Goal: Find specific page/section: Find specific page/section

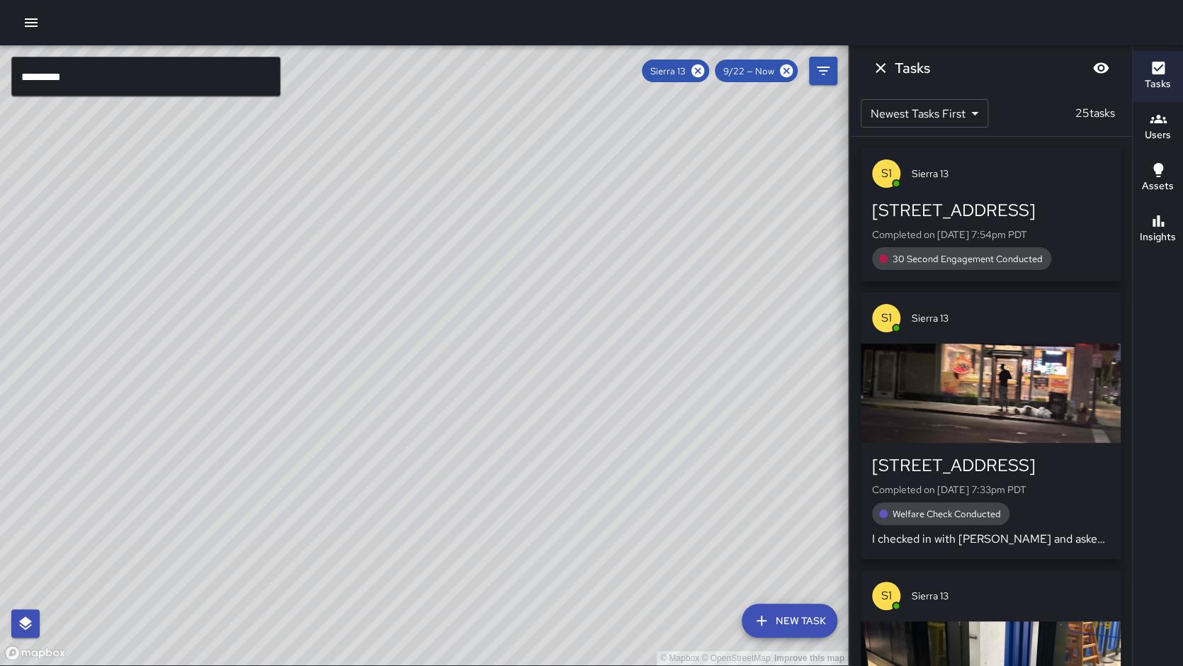
scroll to position [117, 0]
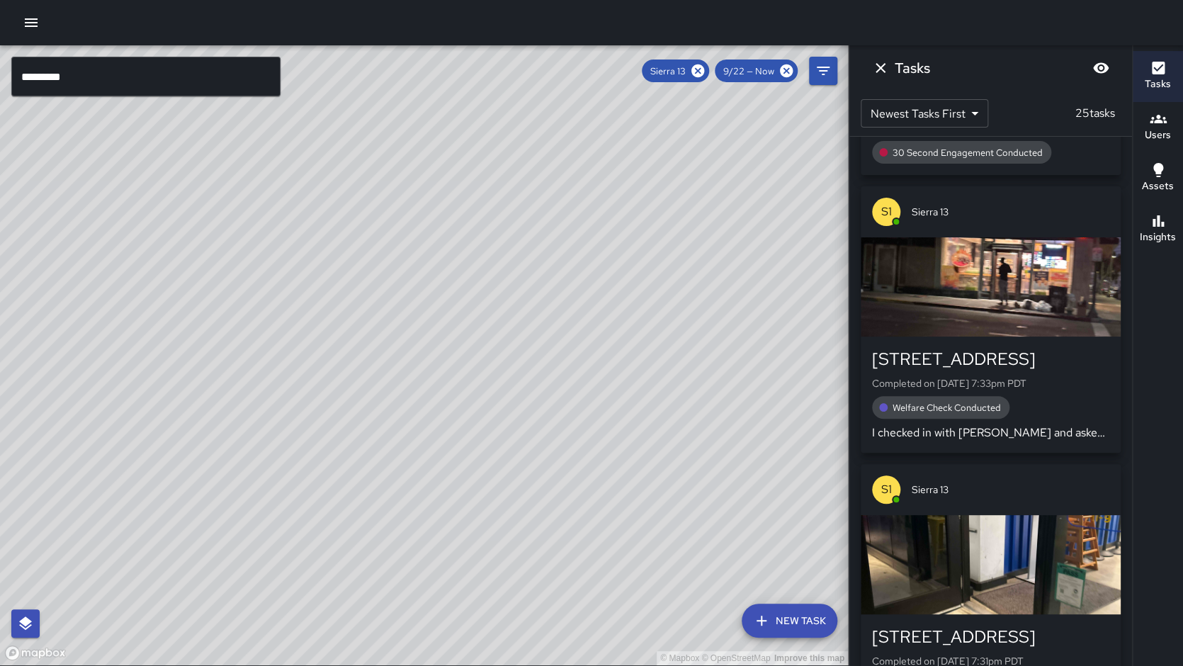
drag, startPoint x: 143, startPoint y: 333, endPoint x: 468, endPoint y: 146, distance: 375.0
click at [468, 124] on div "© Mapbox © OpenStreetMap Improve this map" at bounding box center [424, 355] width 848 height 620
drag, startPoint x: 489, startPoint y: 243, endPoint x: 283, endPoint y: 414, distance: 267.6
click at [283, 414] on div "© Mapbox © OpenStreetMap Improve this map" at bounding box center [424, 355] width 848 height 620
click at [237, 74] on input "*********" at bounding box center [145, 77] width 269 height 40
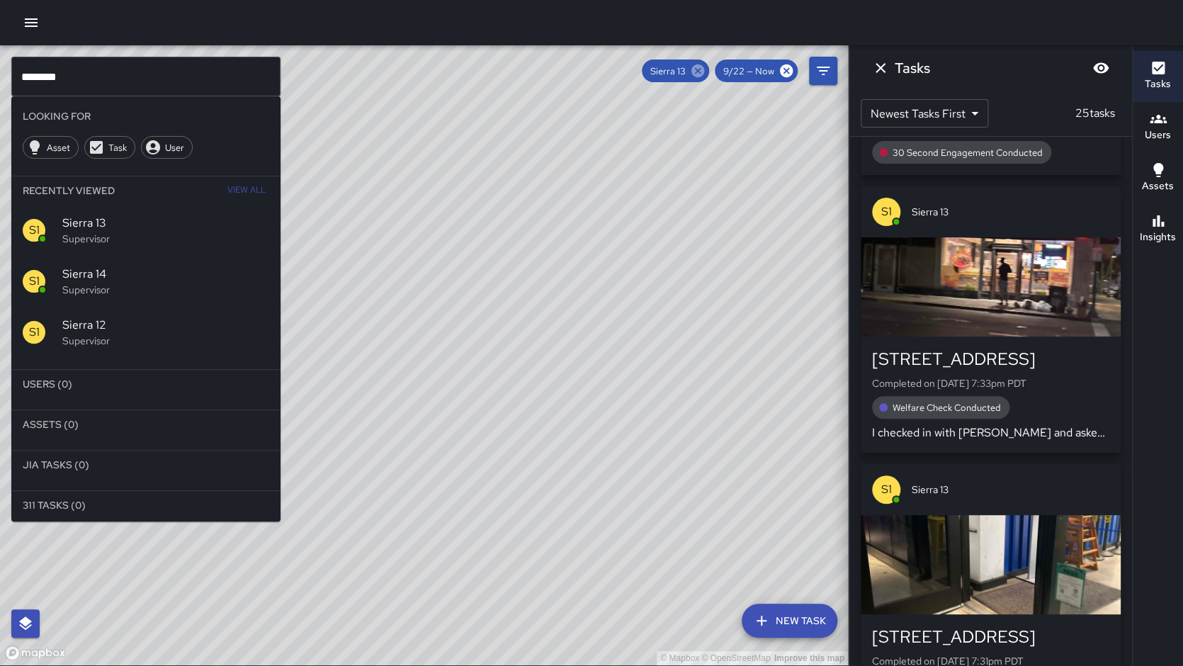
click at [705, 67] on icon at bounding box center [698, 71] width 16 height 16
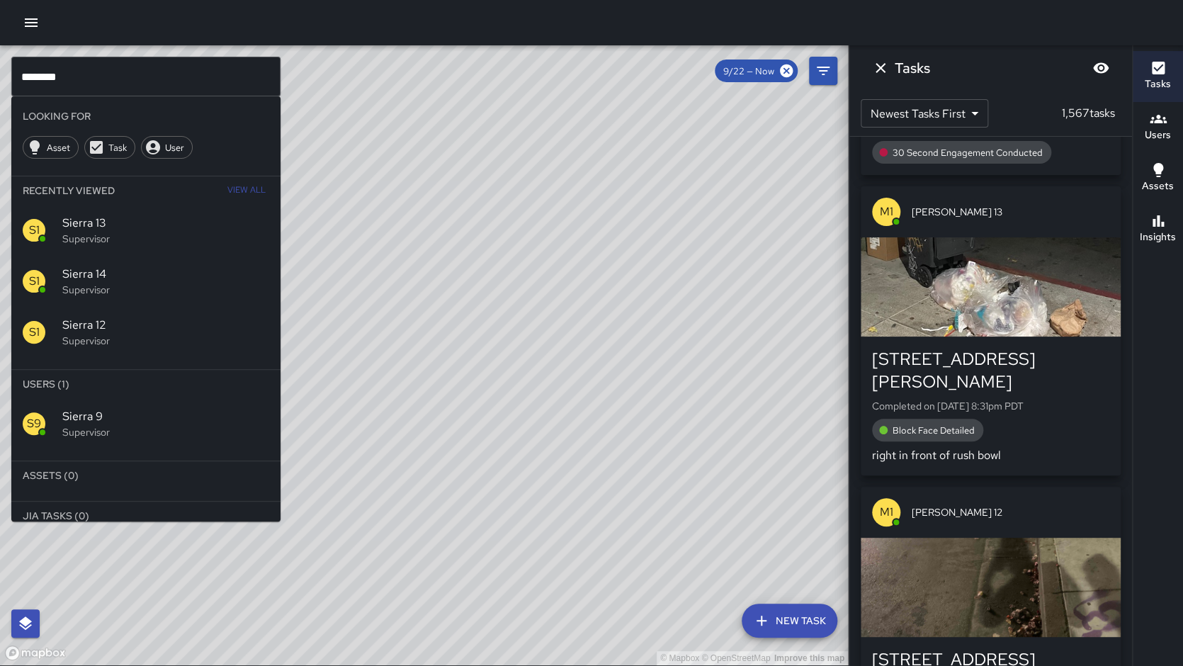
click at [108, 404] on div "S9 Sierra 9 Supervisor" at bounding box center [145, 423] width 269 height 51
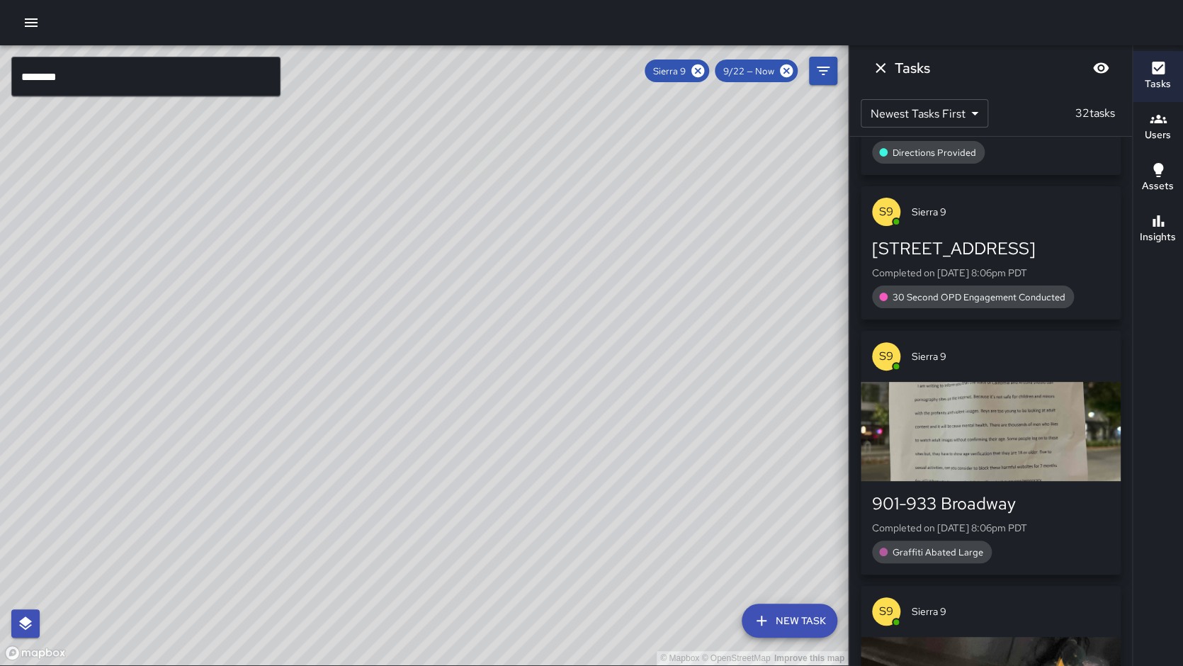
drag, startPoint x: 128, startPoint y: 406, endPoint x: 312, endPoint y: 150, distance: 314.6
click at [312, 150] on div "© Mapbox © OpenStreetMap Improve this map" at bounding box center [424, 355] width 848 height 620
drag, startPoint x: 609, startPoint y: 447, endPoint x: 625, endPoint y: 414, distance: 36.1
click at [625, 414] on div "© Mapbox © OpenStreetMap Improve this map" at bounding box center [424, 355] width 848 height 620
drag, startPoint x: 443, startPoint y: 356, endPoint x: 372, endPoint y: 467, distance: 132.2
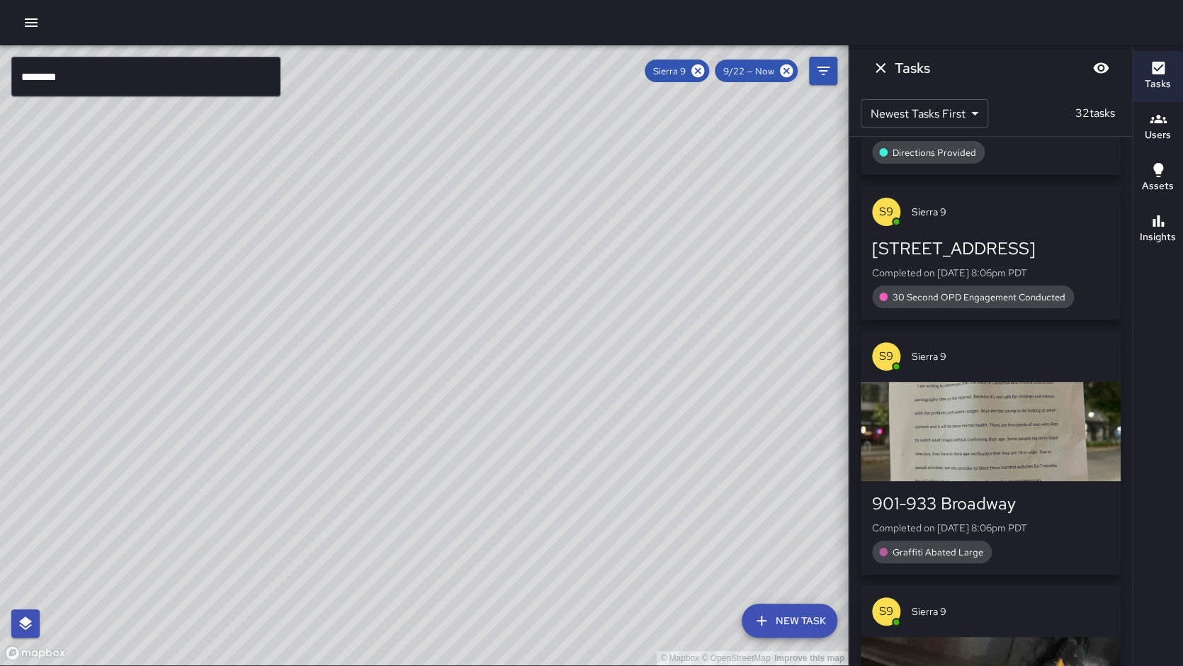
click at [372, 467] on div "© Mapbox © OpenStreetMap Improve this map" at bounding box center [424, 355] width 848 height 620
click at [1095, 335] on div "S9 Sierra 9" at bounding box center [990, 356] width 260 height 51
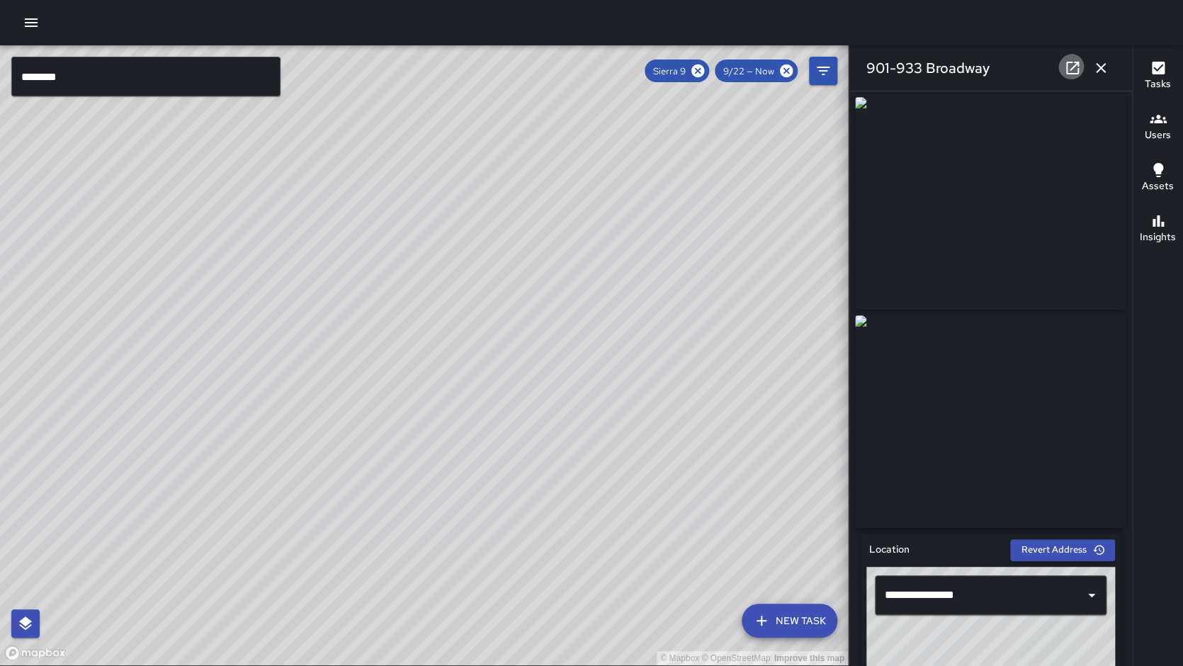
click at [1071, 76] on link at bounding box center [1072, 68] width 28 height 28
drag, startPoint x: 534, startPoint y: 296, endPoint x: 491, endPoint y: 385, distance: 98.5
click at [491, 385] on div "© Mapbox © OpenStreetMap Improve this map" at bounding box center [424, 355] width 848 height 620
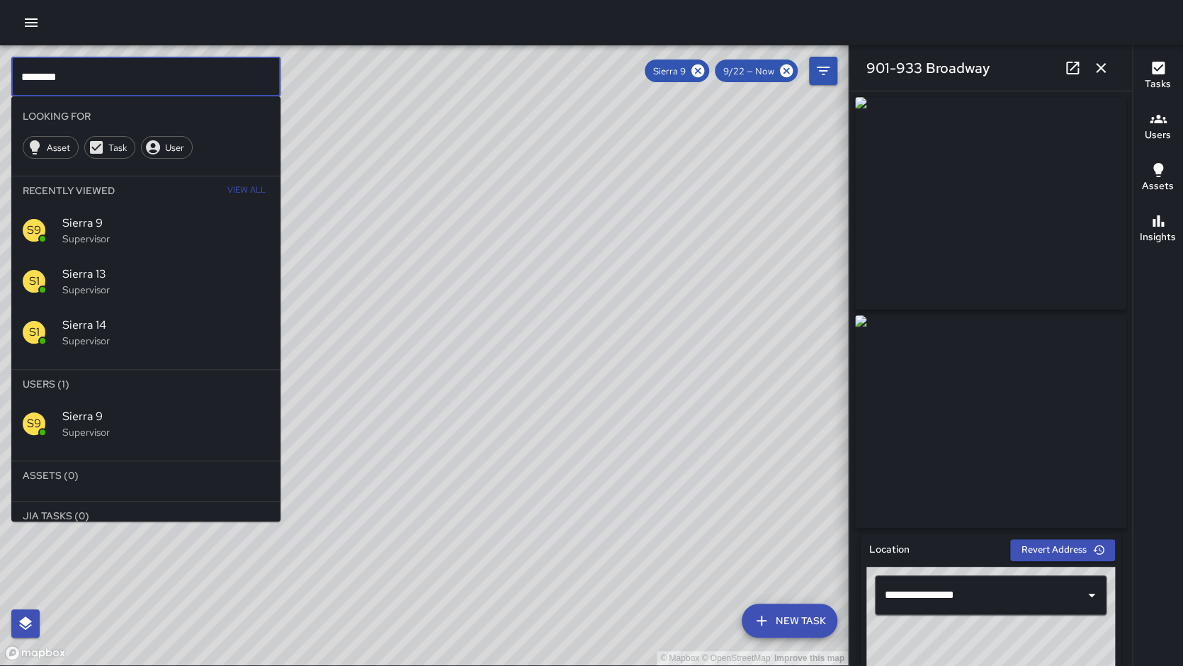
click at [144, 70] on input "********" at bounding box center [145, 77] width 269 height 40
click at [700, 74] on icon at bounding box center [697, 70] width 13 height 13
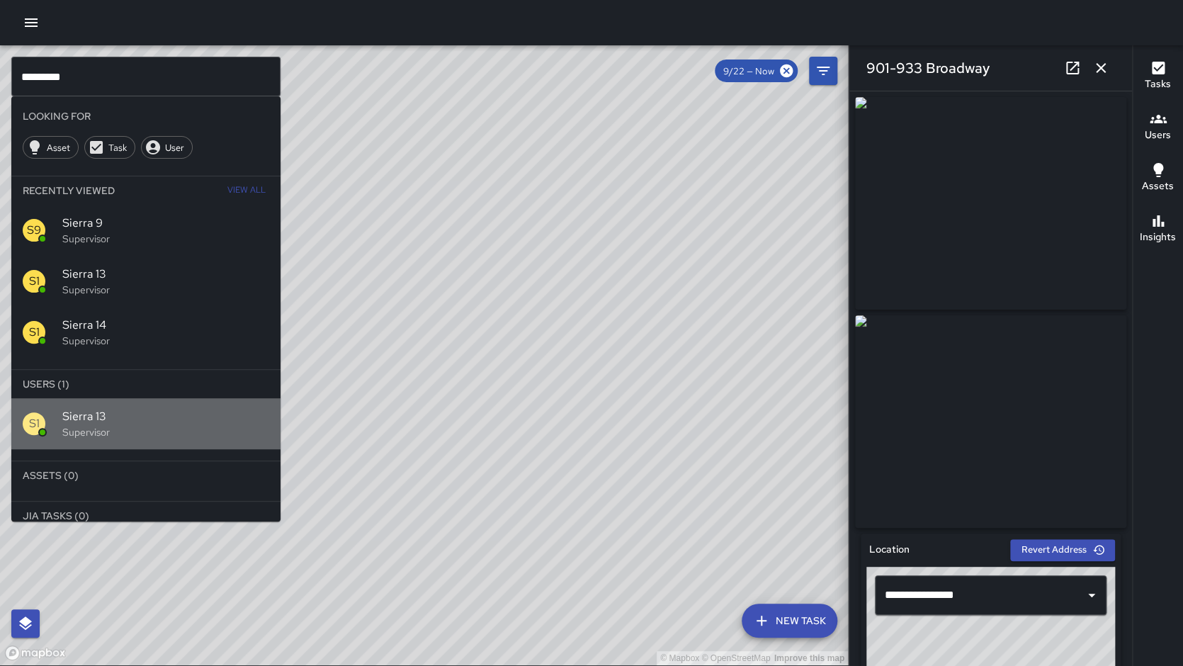
click at [99, 420] on span "Sierra 13" at bounding box center [165, 416] width 207 height 17
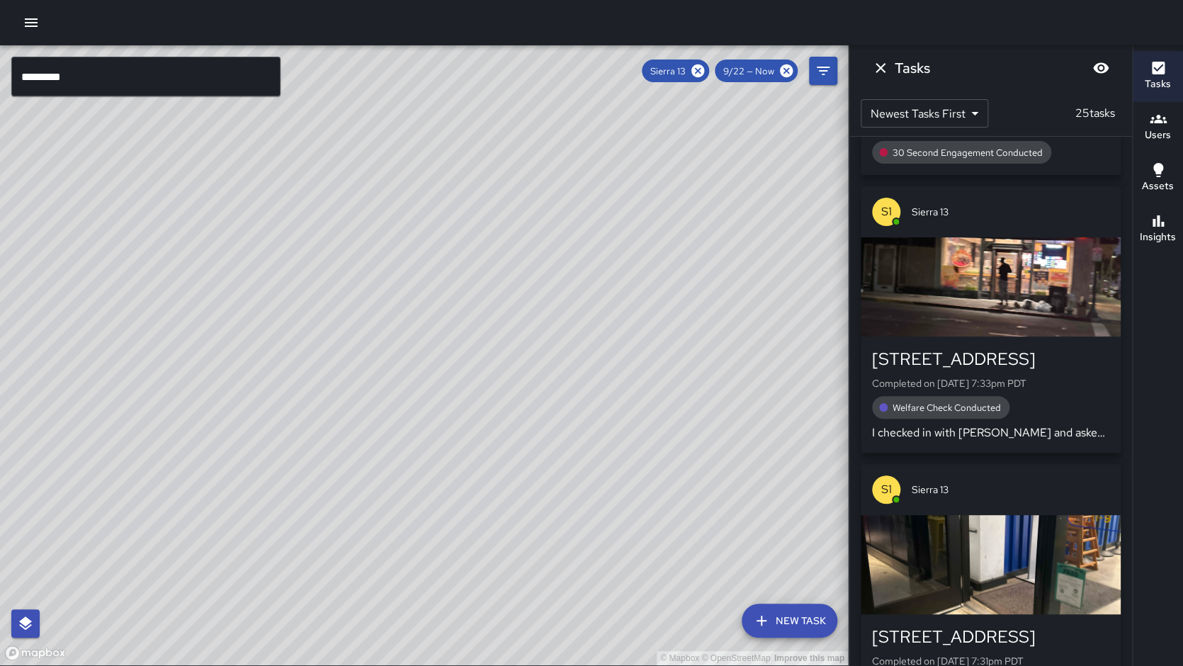
drag, startPoint x: 462, startPoint y: 320, endPoint x: 358, endPoint y: 589, distance: 288.3
click at [202, 664] on div "© Mapbox © OpenStreetMap Improve this map" at bounding box center [424, 355] width 848 height 620
drag, startPoint x: 442, startPoint y: 484, endPoint x: 410, endPoint y: 502, distance: 36.5
click at [410, 502] on div "© Mapbox © OpenStreetMap Improve this map" at bounding box center [424, 355] width 848 height 620
click at [82, 88] on input "*********" at bounding box center [145, 77] width 269 height 40
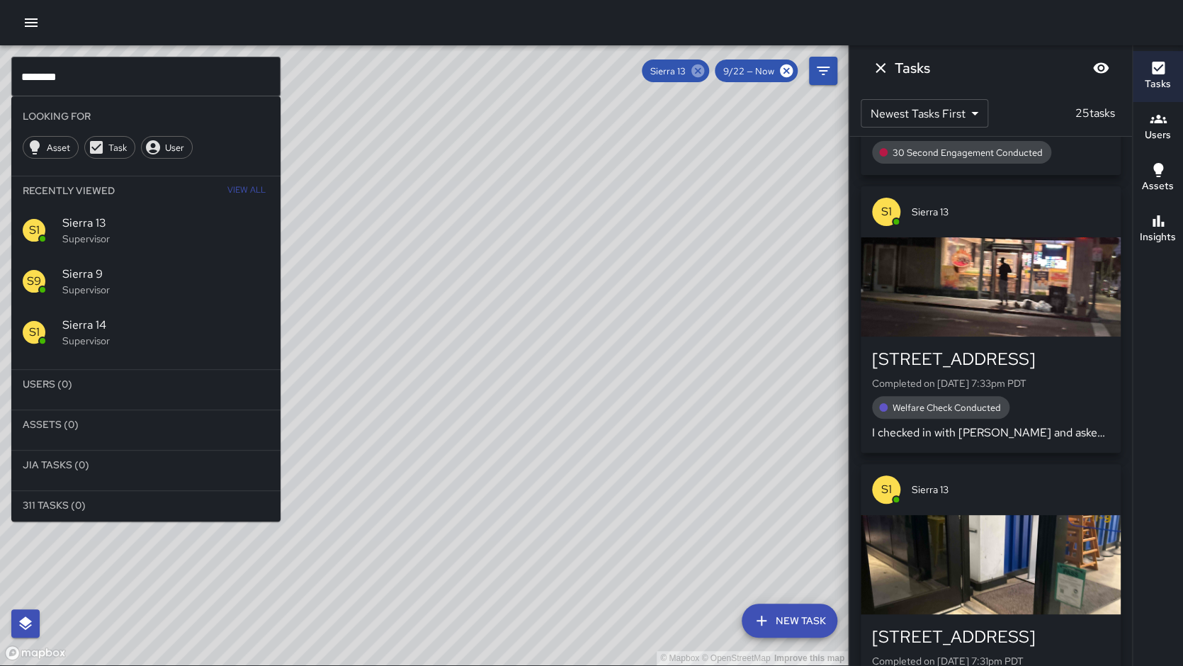
click at [705, 76] on icon at bounding box center [698, 71] width 16 height 16
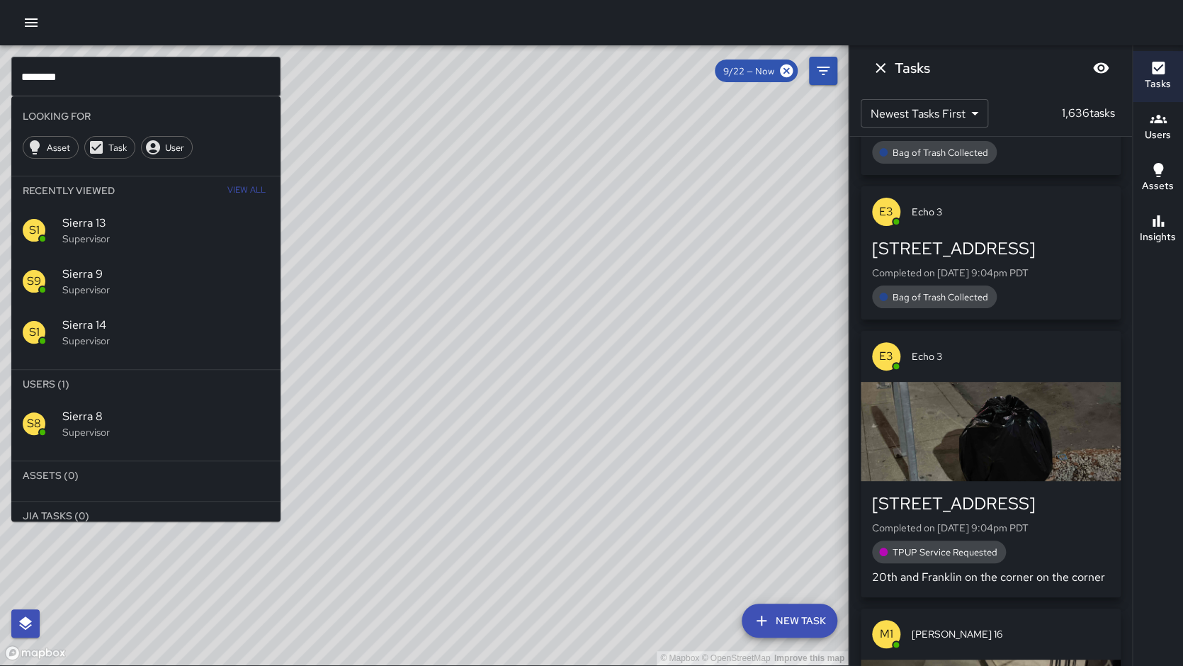
click at [74, 411] on span "Sierra 8" at bounding box center [165, 416] width 207 height 17
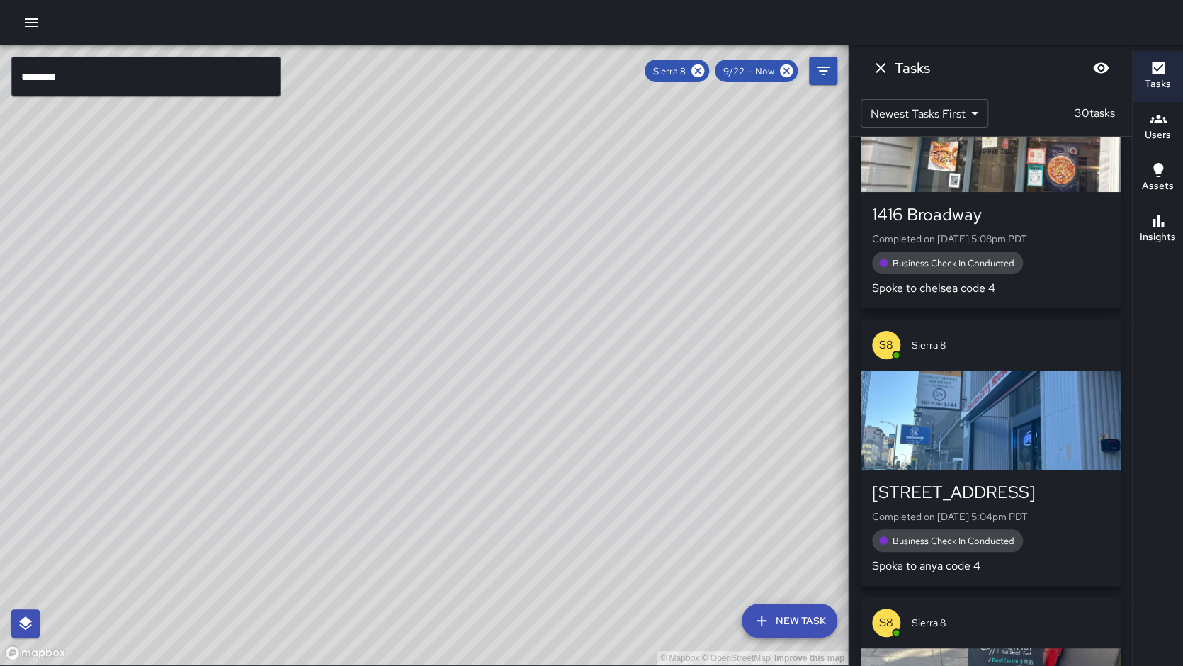
drag, startPoint x: 325, startPoint y: 386, endPoint x: 285, endPoint y: 382, distance: 40.5
click at [285, 382] on div "© Mapbox © OpenStreetMap Improve this map" at bounding box center [424, 355] width 848 height 620
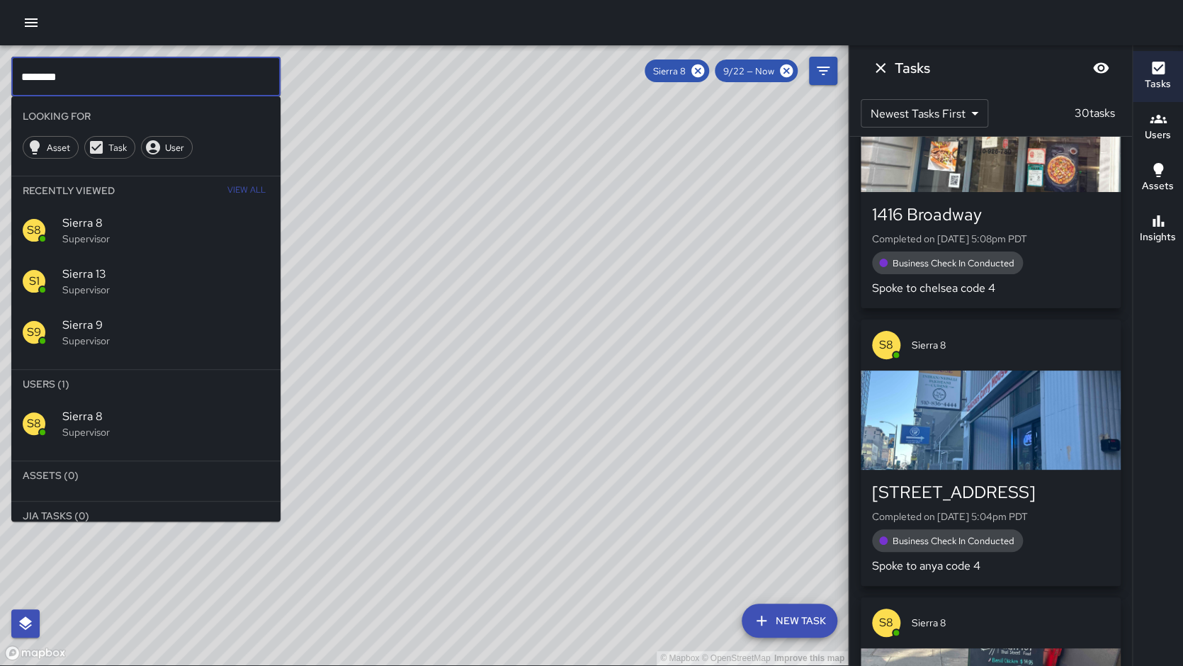
click at [182, 69] on input "********" at bounding box center [145, 77] width 269 height 40
click at [697, 71] on icon at bounding box center [697, 70] width 13 height 13
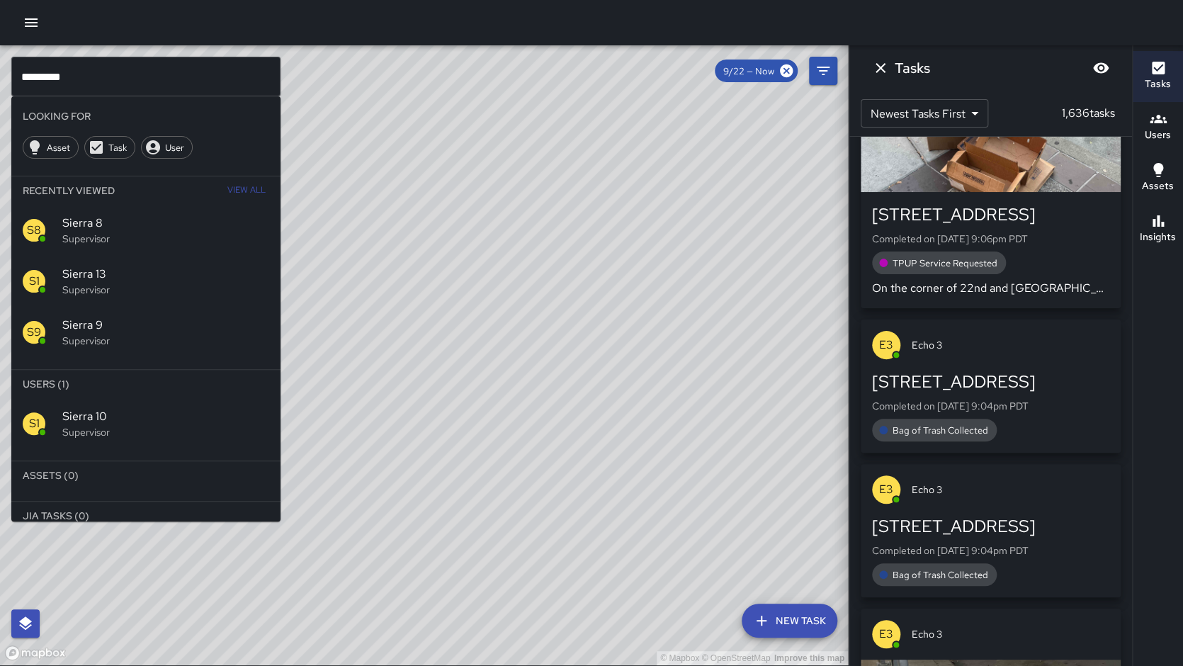
click at [125, 435] on p "Supervisor" at bounding box center [165, 432] width 207 height 14
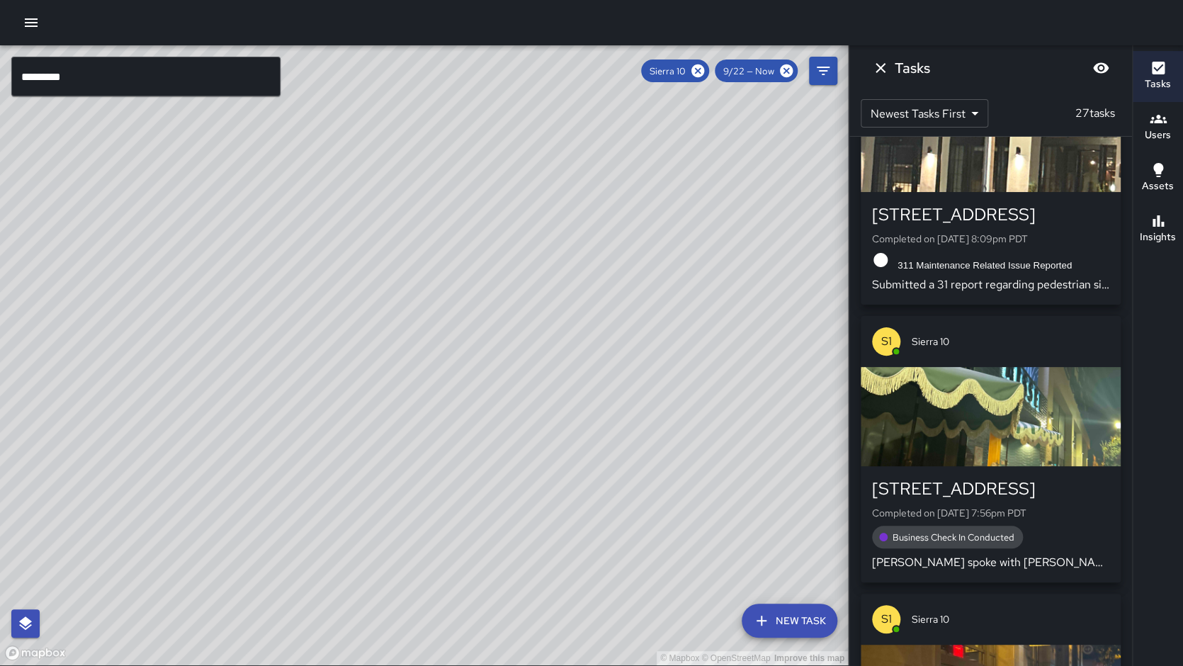
drag, startPoint x: 397, startPoint y: 292, endPoint x: 261, endPoint y: 567, distance: 306.3
click at [261, 567] on div "© Mapbox © OpenStreetMap Improve this map" at bounding box center [424, 355] width 848 height 620
drag, startPoint x: 390, startPoint y: 426, endPoint x: 320, endPoint y: 472, distance: 83.9
click at [320, 472] on div "© Mapbox © OpenStreetMap Improve this map" at bounding box center [424, 355] width 848 height 620
click at [1166, 215] on div "Insights" at bounding box center [1157, 228] width 36 height 33
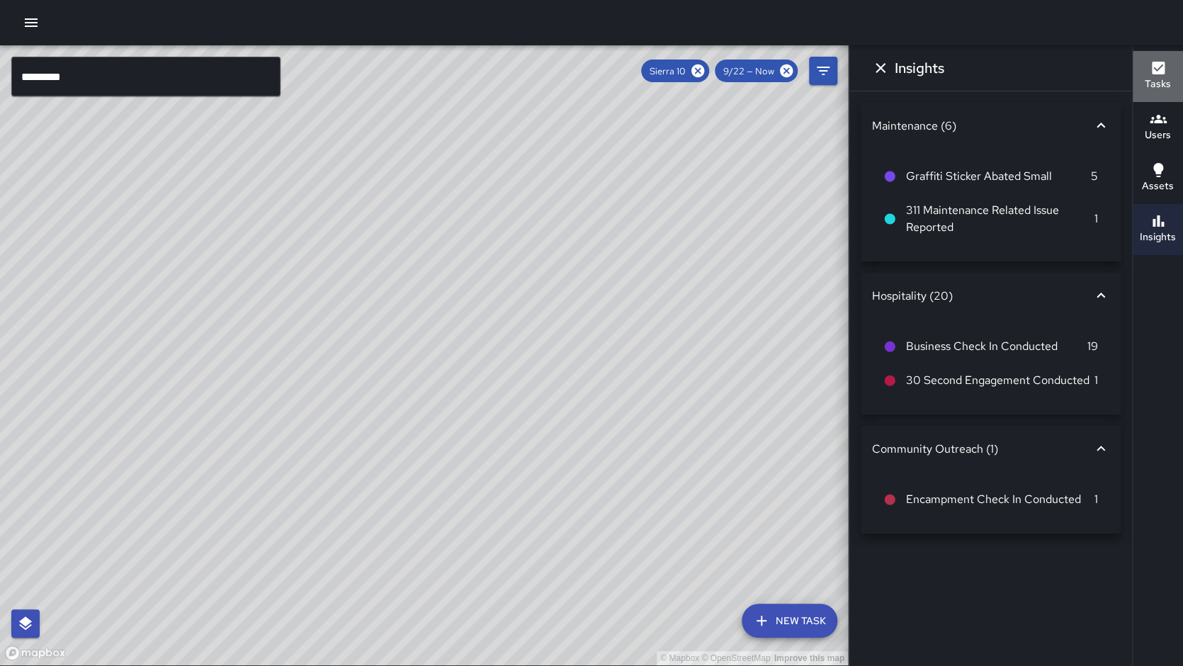
click at [1136, 81] on button "Tasks" at bounding box center [1157, 76] width 50 height 51
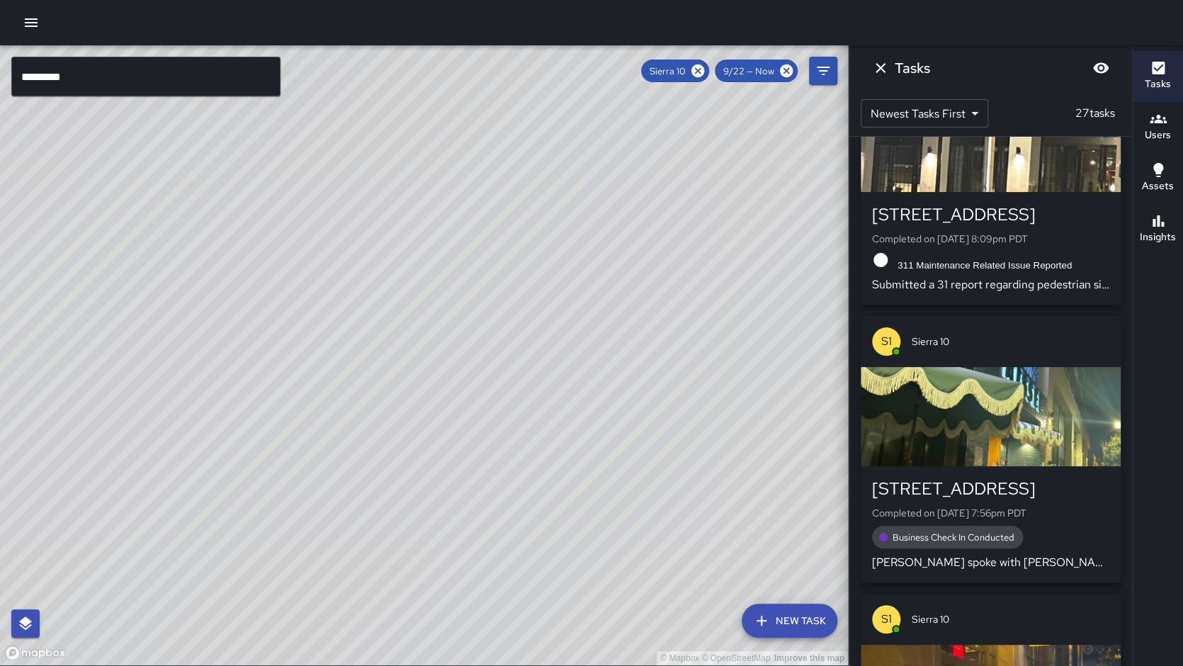
drag, startPoint x: 633, startPoint y: 305, endPoint x: 693, endPoint y: 278, distance: 66.2
click at [698, 280] on div "© Mapbox © OpenStreetMap Improve this map" at bounding box center [424, 355] width 848 height 620
drag, startPoint x: 506, startPoint y: 264, endPoint x: 491, endPoint y: 250, distance: 21.1
click at [491, 250] on div "© Mapbox © OpenStreetMap Improve this map" at bounding box center [424, 355] width 848 height 620
drag, startPoint x: 491, startPoint y: 280, endPoint x: 482, endPoint y: 283, distance: 10.3
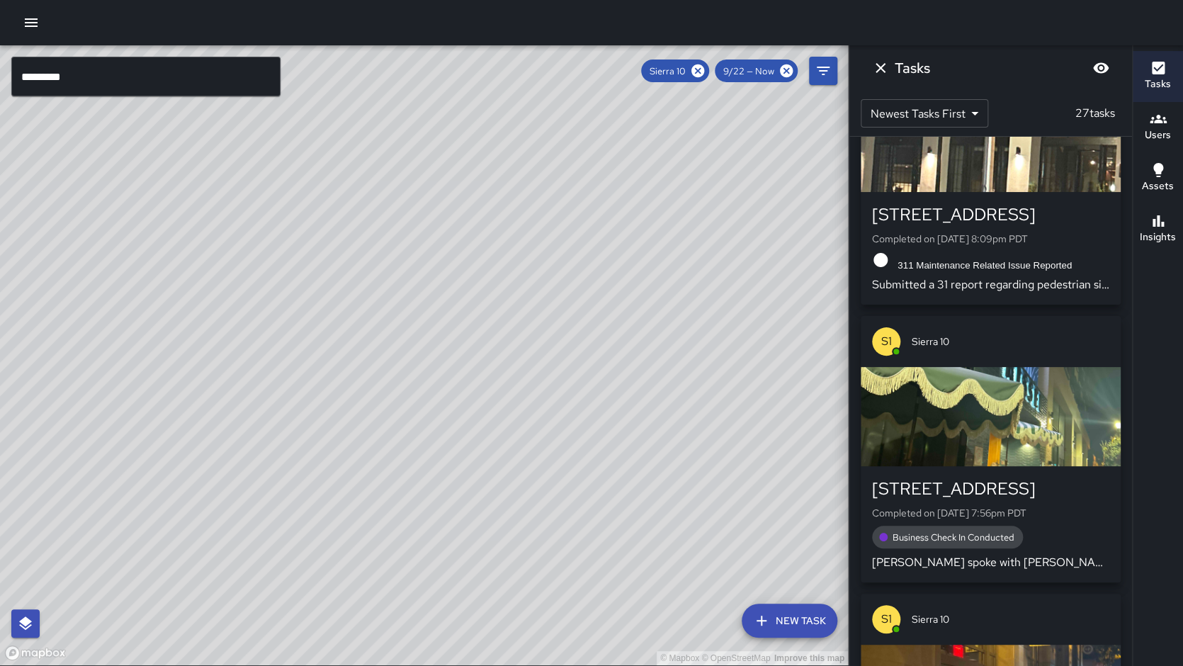
click at [484, 283] on div "© Mapbox © OpenStreetMap Improve this map" at bounding box center [424, 355] width 848 height 620
drag, startPoint x: 603, startPoint y: 215, endPoint x: 277, endPoint y: 363, distance: 358.2
click at [244, 397] on div "© Mapbox © OpenStreetMap Improve this map" at bounding box center [424, 355] width 848 height 620
drag, startPoint x: 149, startPoint y: 367, endPoint x: 462, endPoint y: 312, distance: 317.9
click at [462, 312] on div "© Mapbox © OpenStreetMap Improve this map" at bounding box center [424, 355] width 848 height 620
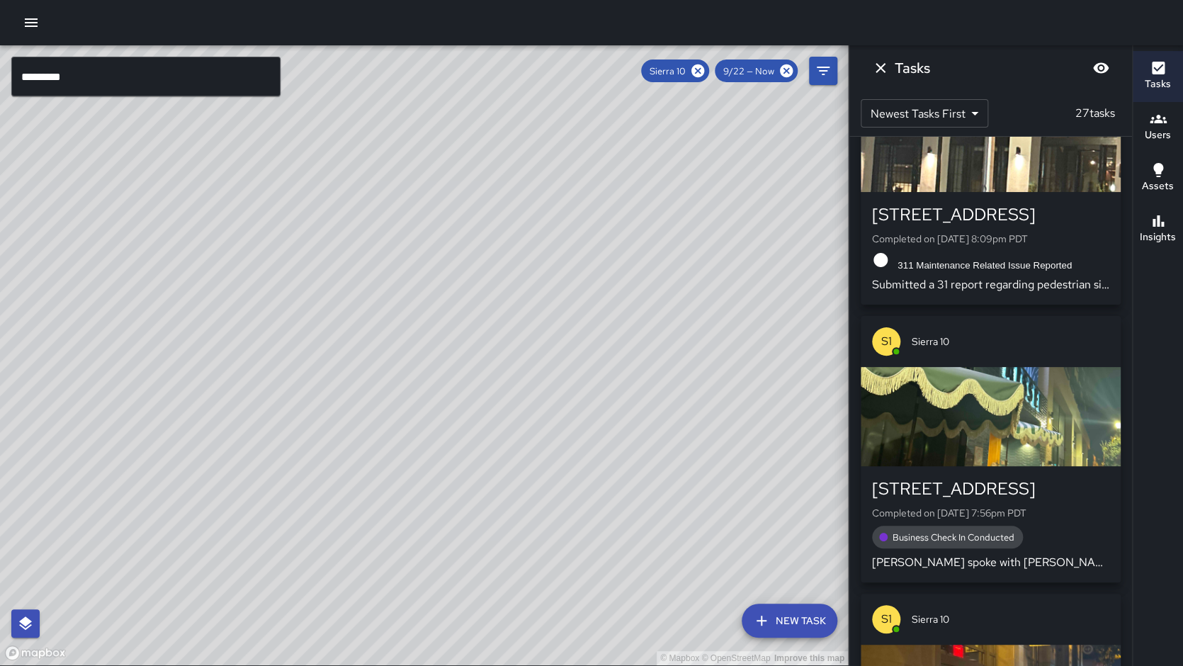
drag, startPoint x: 346, startPoint y: 339, endPoint x: 411, endPoint y: 311, distance: 70.1
click at [411, 311] on div "© Mapbox © OpenStreetMap Improve this map" at bounding box center [424, 355] width 848 height 620
click at [1176, 240] on button "Insights" at bounding box center [1157, 229] width 50 height 51
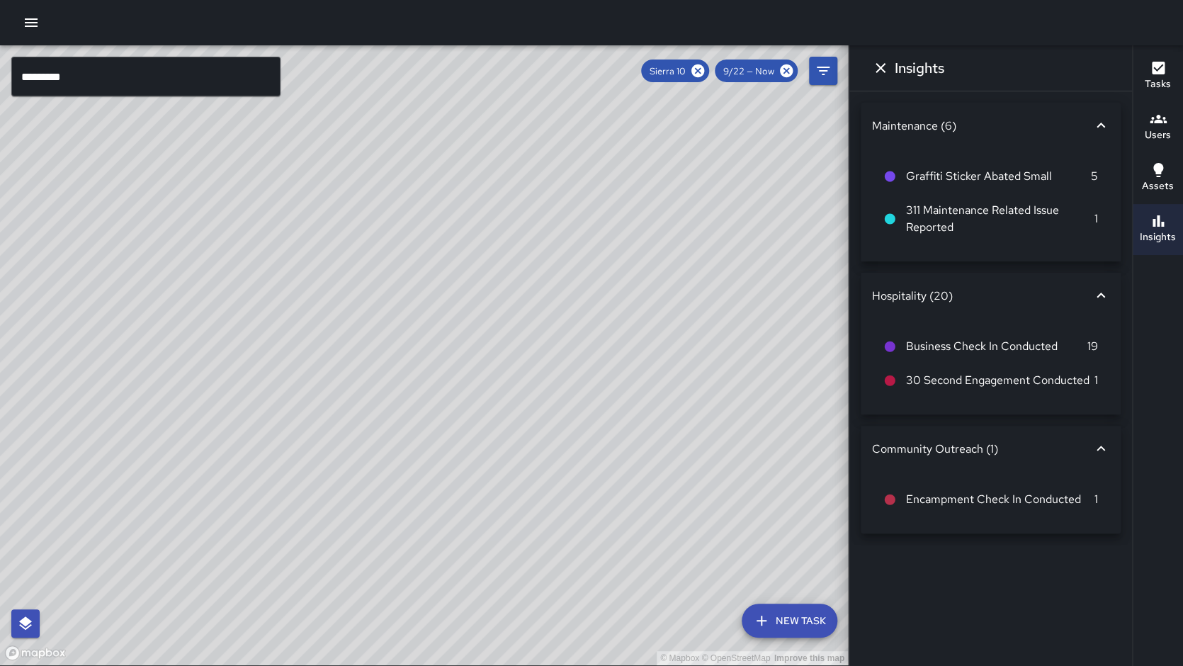
drag, startPoint x: 499, startPoint y: 200, endPoint x: 508, endPoint y: 190, distance: 13.5
click at [525, 186] on div "© Mapbox © OpenStreetMap Improve this map" at bounding box center [424, 355] width 848 height 620
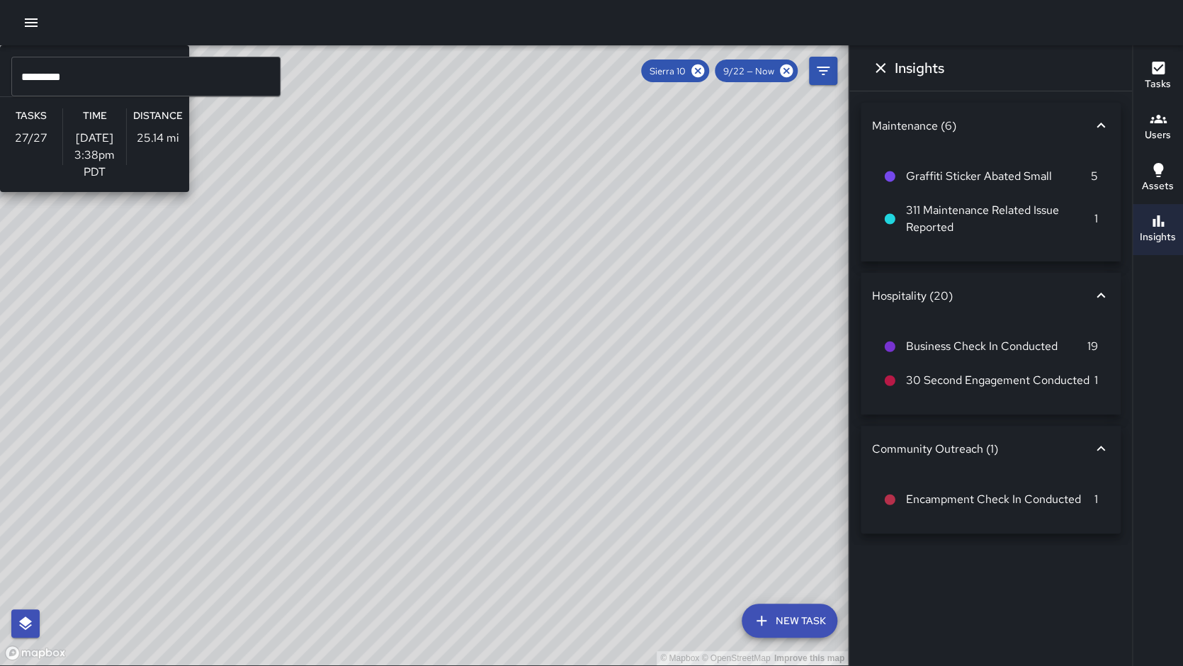
drag, startPoint x: 436, startPoint y: 201, endPoint x: 595, endPoint y: 183, distance: 159.6
click at [620, 174] on div "© Mapbox © OpenStreetMap Improve this map S1 Sierra 10 Supervisor Tasks 27 / 27…" at bounding box center [424, 355] width 848 height 620
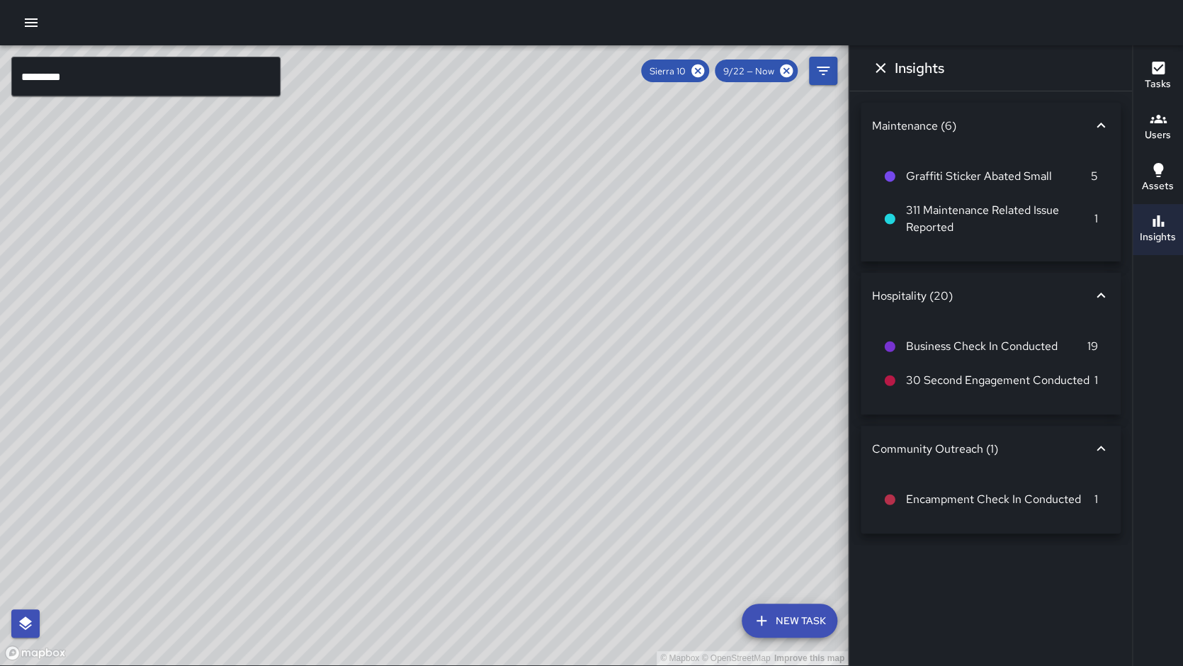
drag, startPoint x: 536, startPoint y: 167, endPoint x: 487, endPoint y: 150, distance: 52.4
click at [411, 159] on div "© Mapbox © OpenStreetMap Improve this map" at bounding box center [424, 355] width 848 height 620
click at [703, 71] on icon at bounding box center [698, 71] width 16 height 16
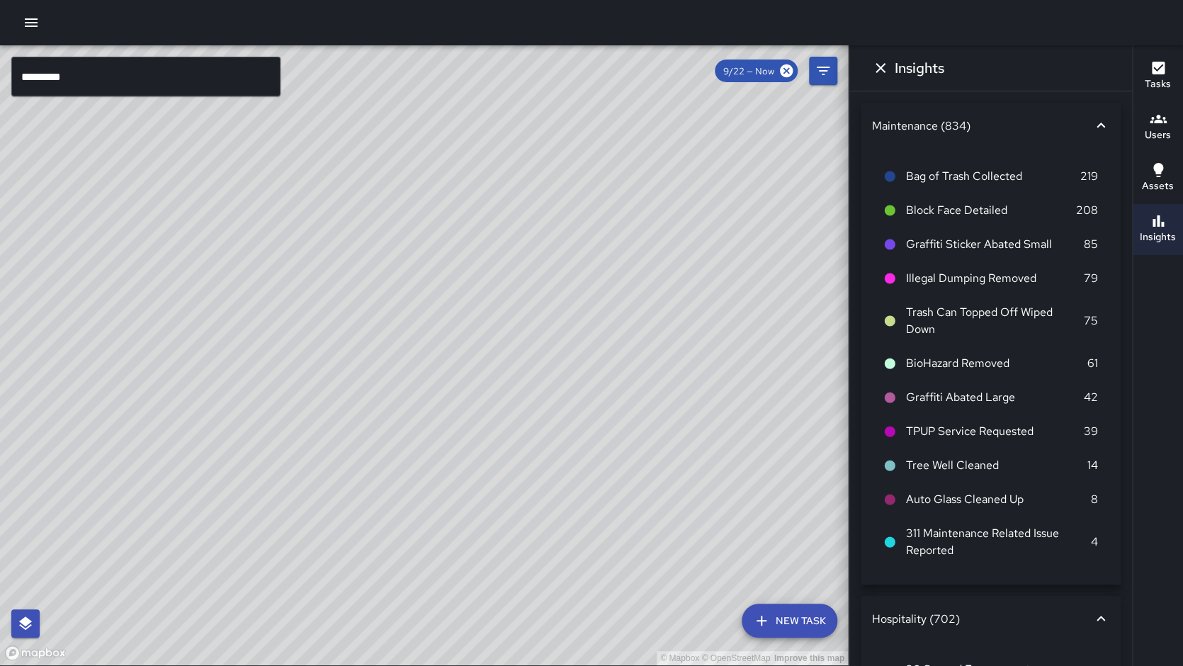
drag, startPoint x: 354, startPoint y: 297, endPoint x: 307, endPoint y: 227, distance: 84.3
click at [307, 227] on div "© Mapbox © OpenStreetMap Improve this map" at bounding box center [424, 355] width 848 height 620
drag, startPoint x: 353, startPoint y: 227, endPoint x: 304, endPoint y: 335, distance: 118.2
click at [304, 335] on div "© Mapbox © OpenStreetMap Improve this map" at bounding box center [424, 355] width 848 height 620
drag, startPoint x: 206, startPoint y: 300, endPoint x: 263, endPoint y: 260, distance: 70.1
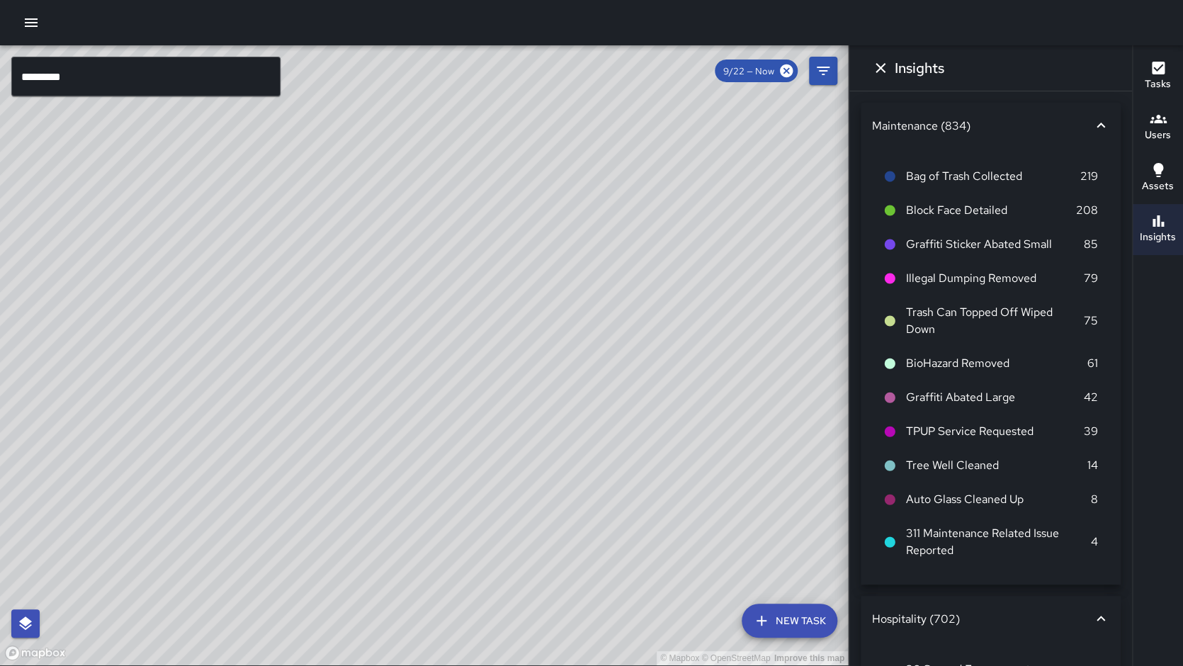
click at [264, 256] on div "© Mapbox © OpenStreetMap Improve this map" at bounding box center [424, 355] width 848 height 620
drag, startPoint x: 392, startPoint y: 365, endPoint x: 384, endPoint y: 349, distance: 17.7
click at [398, 345] on div "© Mapbox © OpenStreetMap Improve this map" at bounding box center [424, 355] width 848 height 620
drag, startPoint x: 487, startPoint y: 366, endPoint x: 457, endPoint y: 279, distance: 91.8
click at [457, 279] on div "© Mapbox © OpenStreetMap Improve this map" at bounding box center [424, 355] width 848 height 620
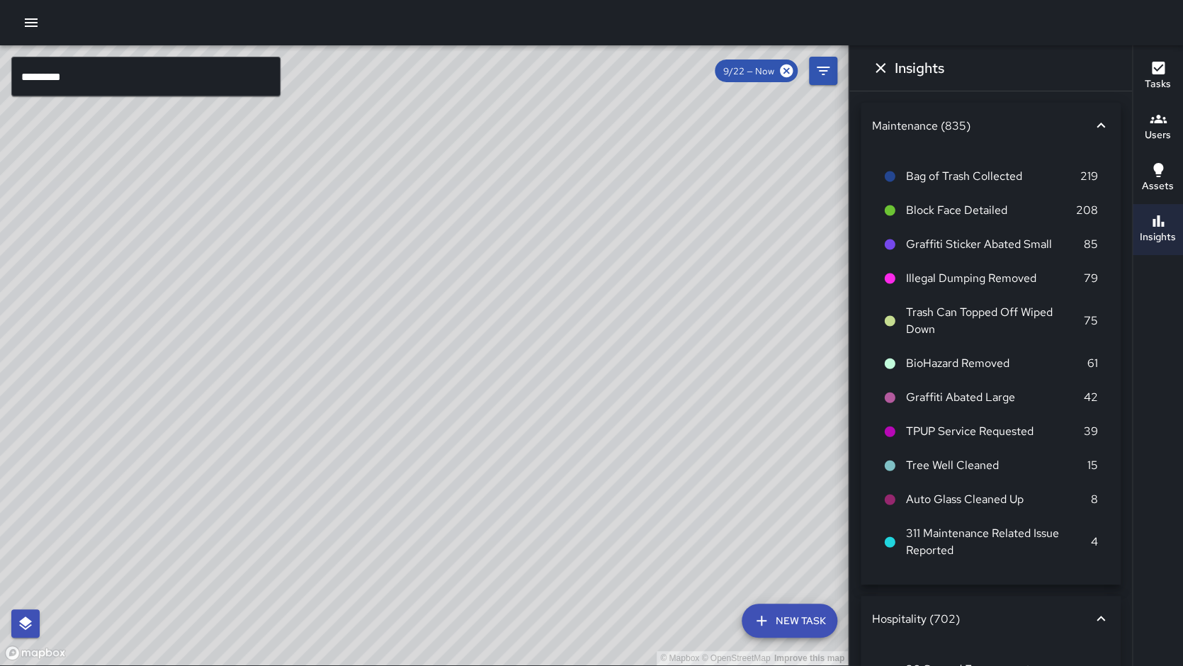
click at [409, 290] on div "© Mapbox © OpenStreetMap Improve this map" at bounding box center [424, 355] width 848 height 620
drag, startPoint x: 351, startPoint y: 457, endPoint x: 377, endPoint y: 423, distance: 43.9
click at [377, 423] on div "© Mapbox © OpenStreetMap Improve this map" at bounding box center [424, 355] width 848 height 620
drag, startPoint x: 388, startPoint y: 474, endPoint x: 412, endPoint y: 419, distance: 60.3
click at [412, 419] on div "© Mapbox © OpenStreetMap Improve this map" at bounding box center [424, 355] width 848 height 620
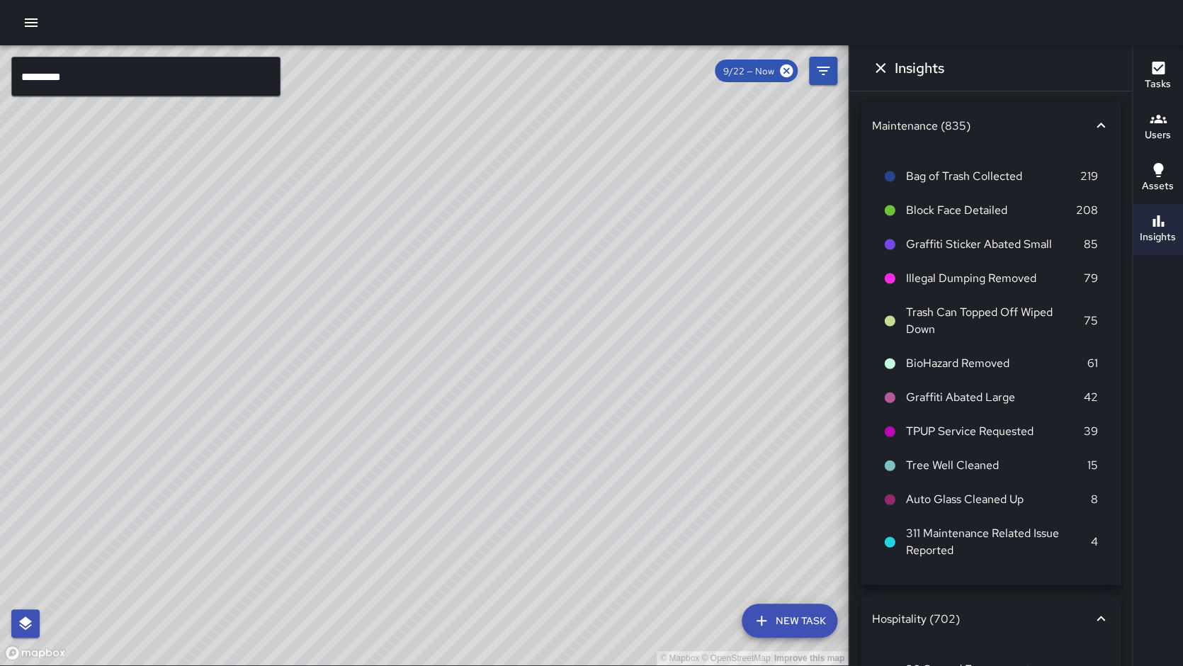
drag, startPoint x: 486, startPoint y: 491, endPoint x: 401, endPoint y: 485, distance: 85.2
click at [401, 491] on div "© Mapbox © OpenStreetMap Improve this map" at bounding box center [424, 355] width 848 height 620
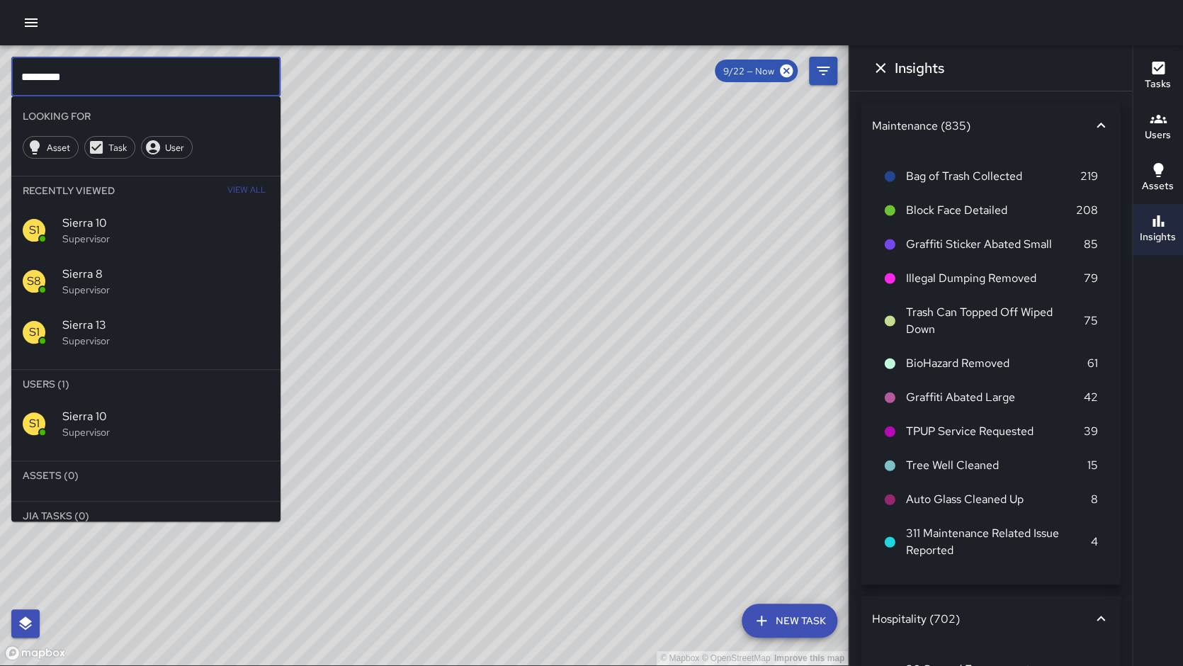
click at [91, 69] on input "*********" at bounding box center [145, 77] width 269 height 40
drag, startPoint x: 358, startPoint y: 221, endPoint x: 382, endPoint y: 262, distance: 47.6
click at [358, 220] on div "© Mapbox © OpenStreetMap Improve this map" at bounding box center [424, 355] width 848 height 620
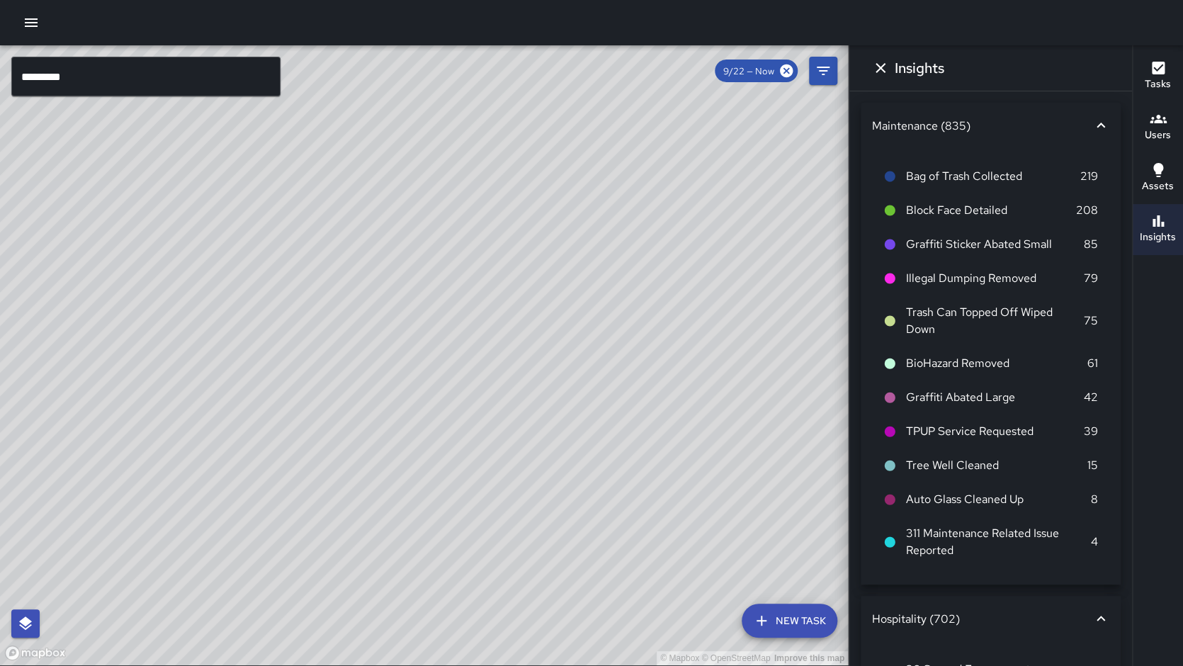
drag, startPoint x: 398, startPoint y: 269, endPoint x: 408, endPoint y: 264, distance: 11.1
click at [408, 264] on div "© Mapbox © OpenStreetMap Improve this map" at bounding box center [424, 355] width 848 height 620
drag, startPoint x: 416, startPoint y: 346, endPoint x: 410, endPoint y: 176, distance: 170.1
click at [410, 174] on div "© Mapbox © OpenStreetMap Improve this map" at bounding box center [424, 355] width 848 height 620
drag, startPoint x: 388, startPoint y: 358, endPoint x: 402, endPoint y: 330, distance: 30.7
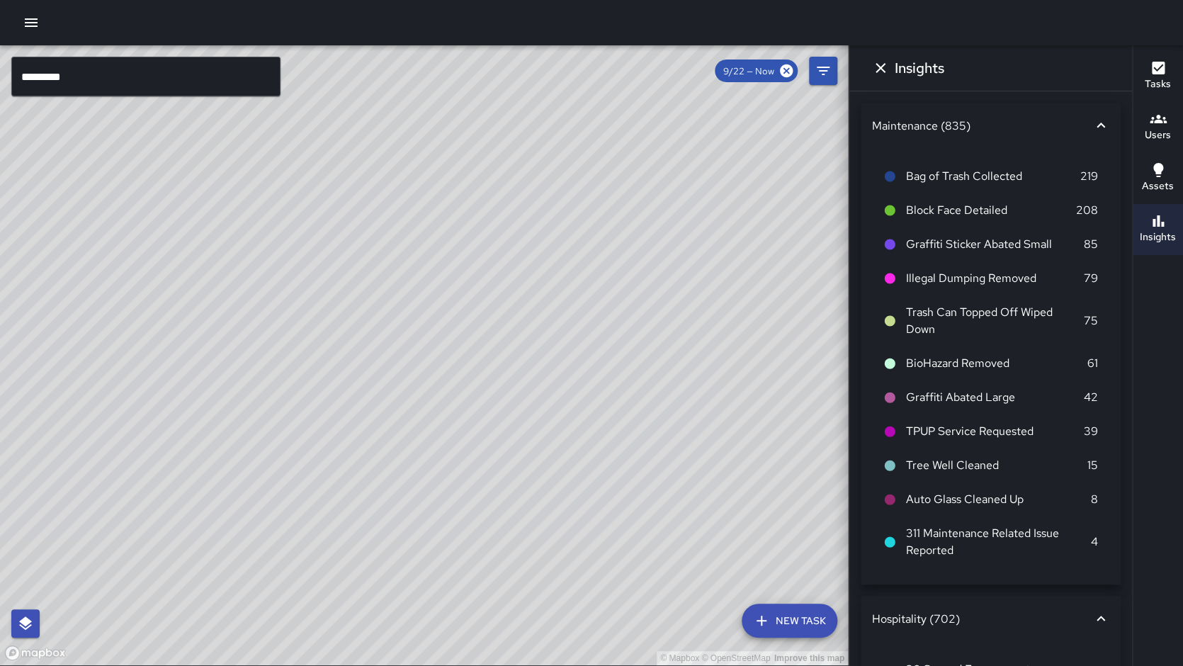
click at [402, 330] on div "© Mapbox © OpenStreetMap Improve this map E1 Echo [GEOGRAPHIC_DATA][STREET_ADDR…" at bounding box center [424, 355] width 848 height 620
drag, startPoint x: 414, startPoint y: 288, endPoint x: 406, endPoint y: 309, distance: 22.6
click at [406, 309] on div "© Mapbox © OpenStreetMap Improve this map" at bounding box center [424, 355] width 848 height 620
drag, startPoint x: 392, startPoint y: 421, endPoint x: 443, endPoint y: 245, distance: 183.1
click at [442, 242] on div "© Mapbox © OpenStreetMap Improve this map" at bounding box center [424, 355] width 848 height 620
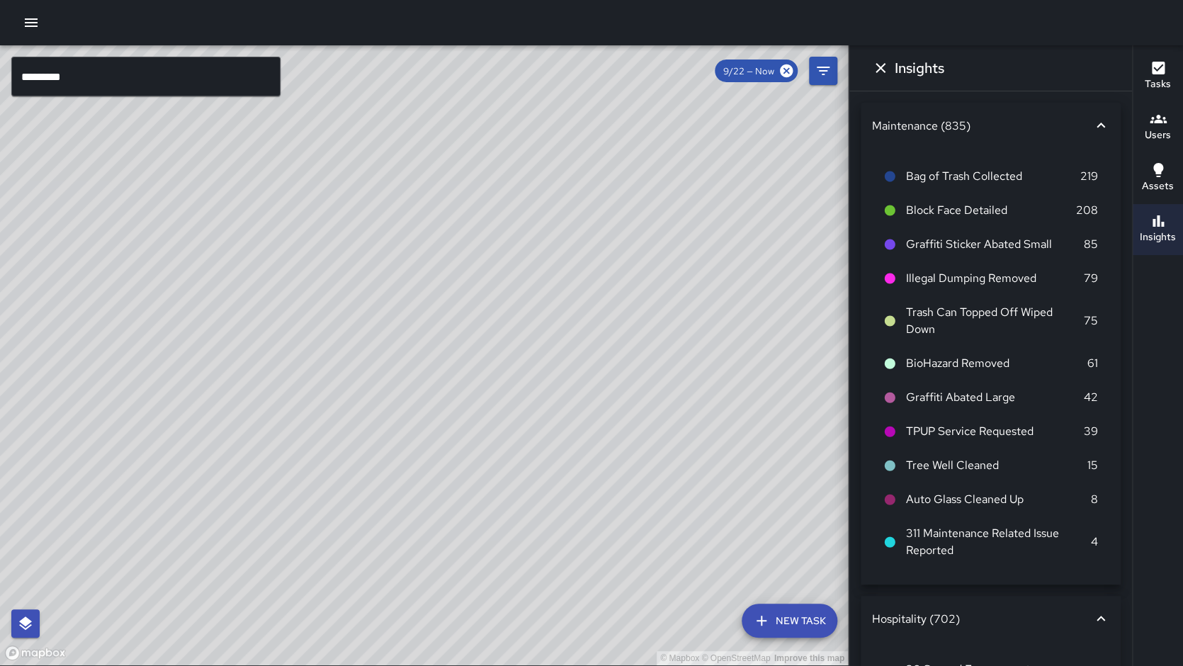
drag, startPoint x: 323, startPoint y: 467, endPoint x: 393, endPoint y: 364, distance: 124.9
click at [393, 364] on div "© Mapbox © OpenStreetMap Improve this map" at bounding box center [424, 355] width 848 height 620
drag, startPoint x: 326, startPoint y: 457, endPoint x: 368, endPoint y: 354, distance: 111.3
click at [368, 354] on div "© Mapbox © OpenStreetMap Improve this map" at bounding box center [424, 355] width 848 height 620
click at [417, 431] on div "© Mapbox © OpenStreetMap Improve this map" at bounding box center [424, 355] width 848 height 620
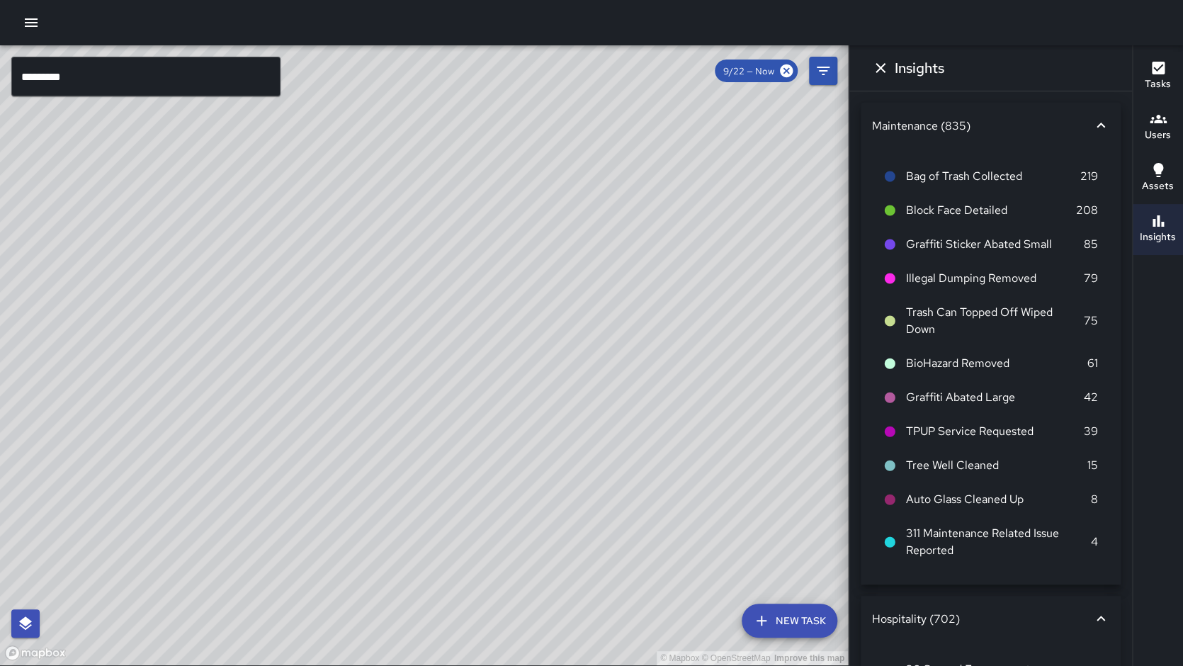
drag, startPoint x: 470, startPoint y: 341, endPoint x: 344, endPoint y: 543, distance: 238.6
click at [324, 576] on div "© Mapbox © OpenStreetMap Improve this map D2 Dispatch [STREET_ADDRESS] Complete…" at bounding box center [424, 355] width 848 height 620
drag, startPoint x: 418, startPoint y: 354, endPoint x: 316, endPoint y: 499, distance: 177.4
click at [316, 499] on div "© Mapbox © OpenStreetMap Improve this map" at bounding box center [424, 355] width 848 height 620
drag, startPoint x: 348, startPoint y: 479, endPoint x: 379, endPoint y: 326, distance: 156.7
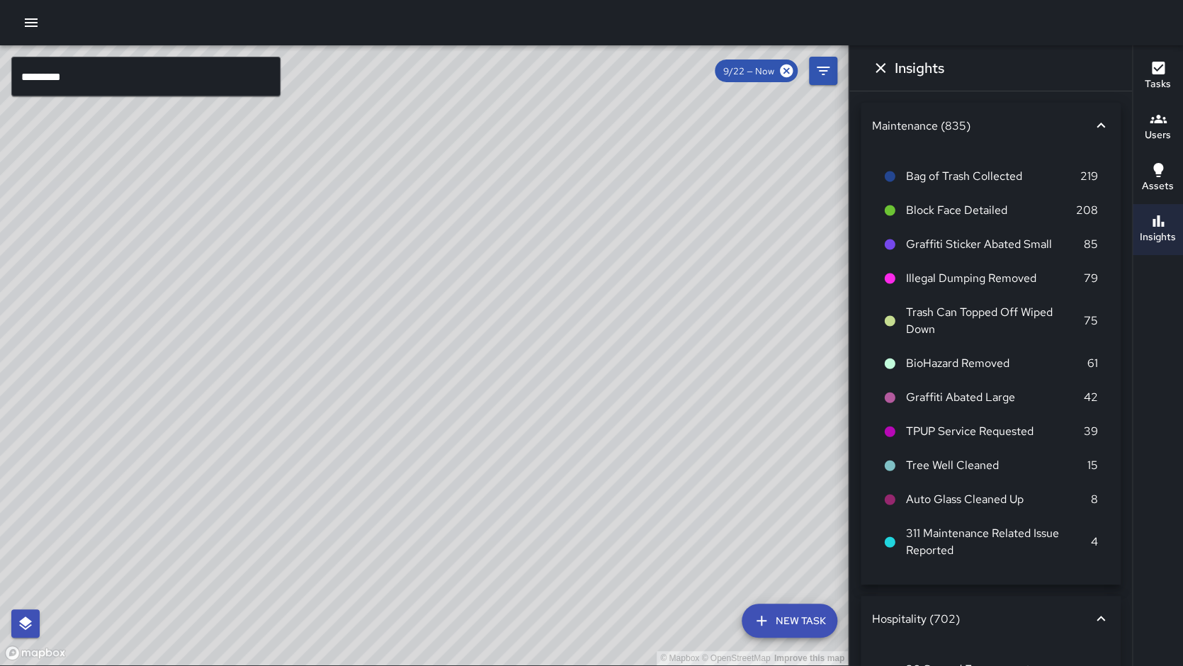
click at [379, 326] on div "© Mapbox © OpenStreetMap Improve this map M1 [PERSON_NAME] 11 Supervisor Tasks …" at bounding box center [424, 355] width 848 height 620
drag, startPoint x: 260, startPoint y: 489, endPoint x: 419, endPoint y: 309, distance: 240.3
click at [420, 304] on div "© Mapbox © OpenStreetMap Improve this map" at bounding box center [424, 355] width 848 height 620
drag, startPoint x: 440, startPoint y: 480, endPoint x: 552, endPoint y: 387, distance: 145.3
click at [552, 387] on div "© Mapbox © OpenStreetMap Improve this map" at bounding box center [424, 355] width 848 height 620
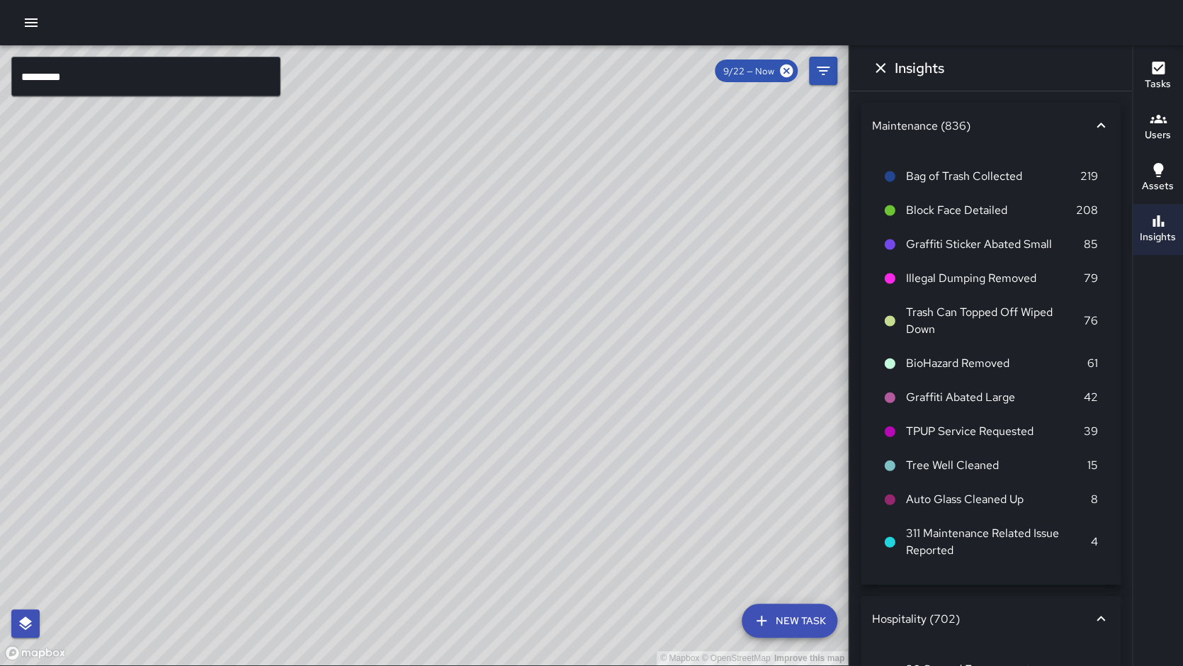
drag, startPoint x: 393, startPoint y: 538, endPoint x: 84, endPoint y: 664, distance: 333.9
click at [84, 664] on div "© Mapbox © OpenStreetMap Improve this map" at bounding box center [424, 355] width 848 height 620
drag, startPoint x: 68, startPoint y: 546, endPoint x: 165, endPoint y: 535, distance: 97.7
click at [165, 535] on div "© Mapbox © OpenStreetMap Improve this map" at bounding box center [424, 355] width 848 height 620
drag, startPoint x: 111, startPoint y: 519, endPoint x: 181, endPoint y: 501, distance: 71.6
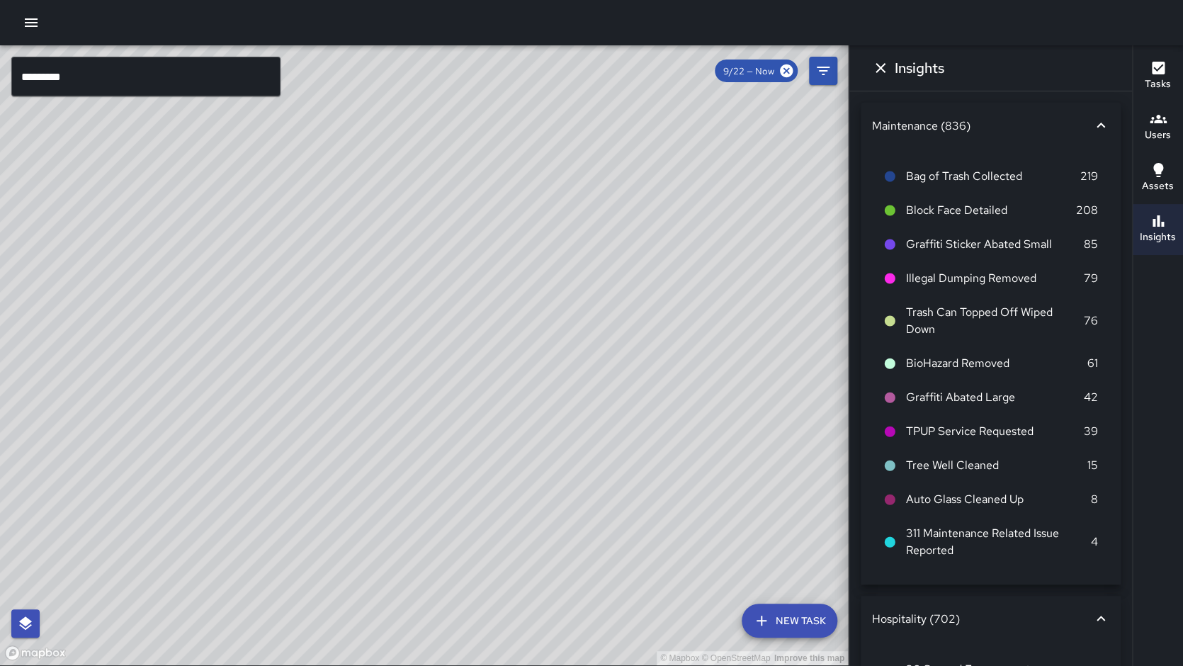
click at [181, 505] on div "© Mapbox © OpenStreetMap Improve this map" at bounding box center [424, 355] width 848 height 620
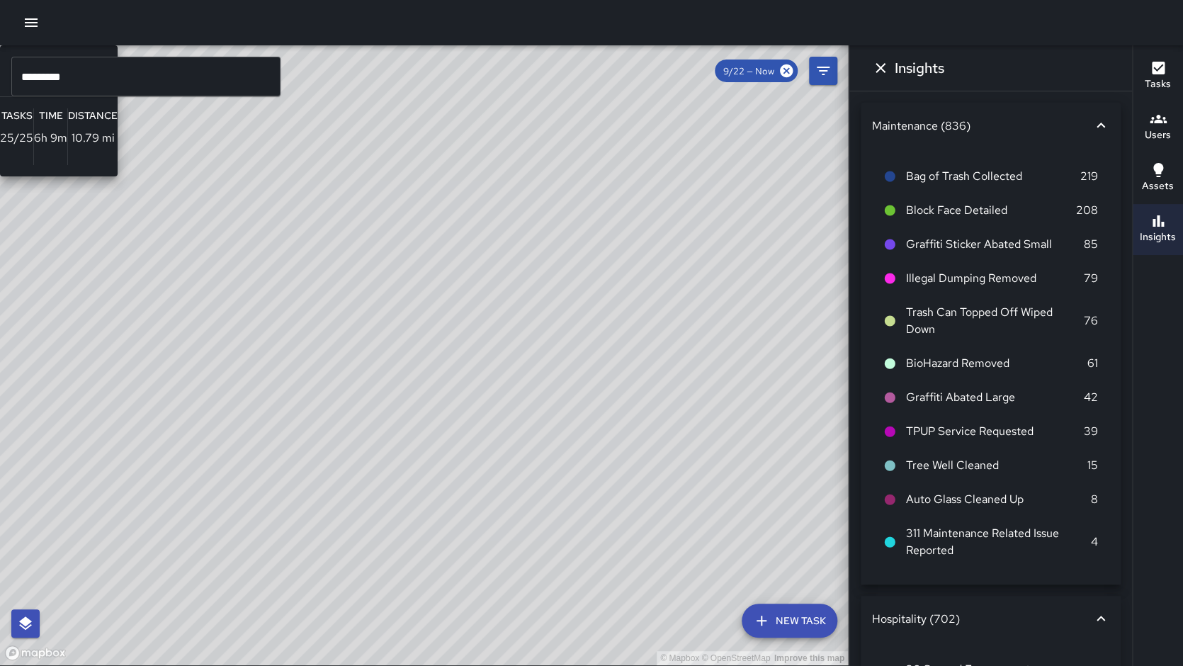
drag, startPoint x: 219, startPoint y: 433, endPoint x: 146, endPoint y: 575, distance: 159.9
click at [114, 604] on div "© Mapbox © OpenStreetMap Improve this map S1 Sierra 13 Supervisor Tasks 25 / 25…" at bounding box center [424, 355] width 848 height 620
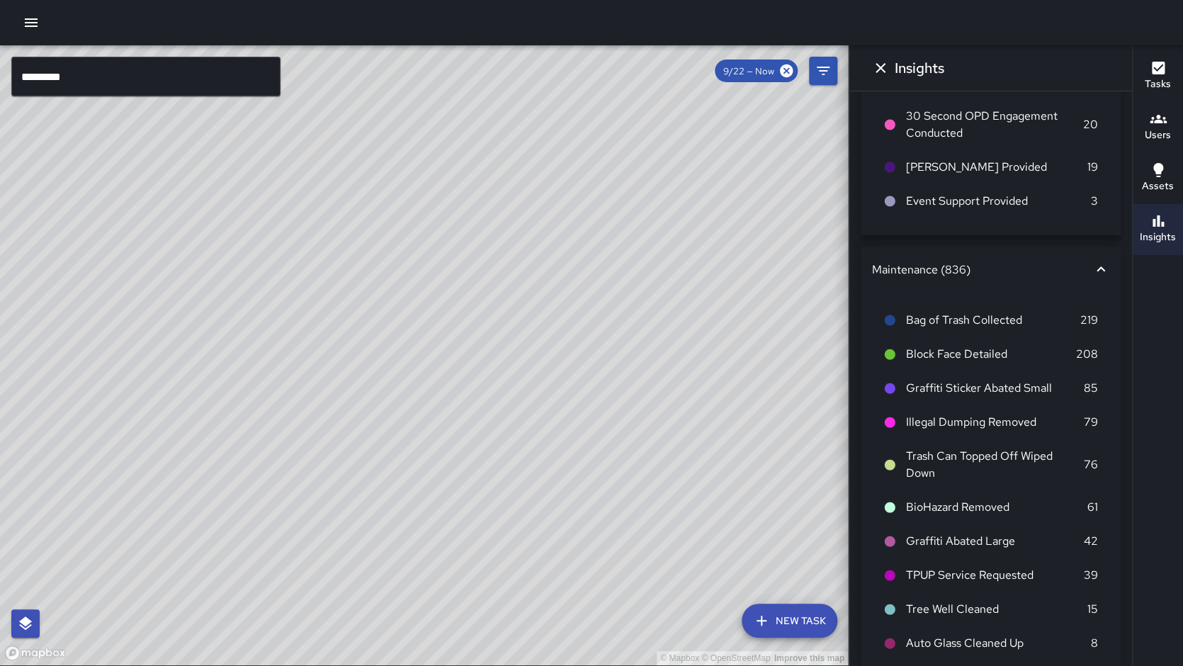
scroll to position [180, 0]
click at [784, 72] on icon at bounding box center [786, 71] width 16 height 16
drag, startPoint x: 654, startPoint y: 207, endPoint x: 839, endPoint y: 86, distance: 221.6
click at [839, 86] on div "© Mapbox © OpenStreetMap Improve this map" at bounding box center [424, 355] width 848 height 620
drag, startPoint x: 695, startPoint y: 194, endPoint x: 707, endPoint y: 170, distance: 26.6
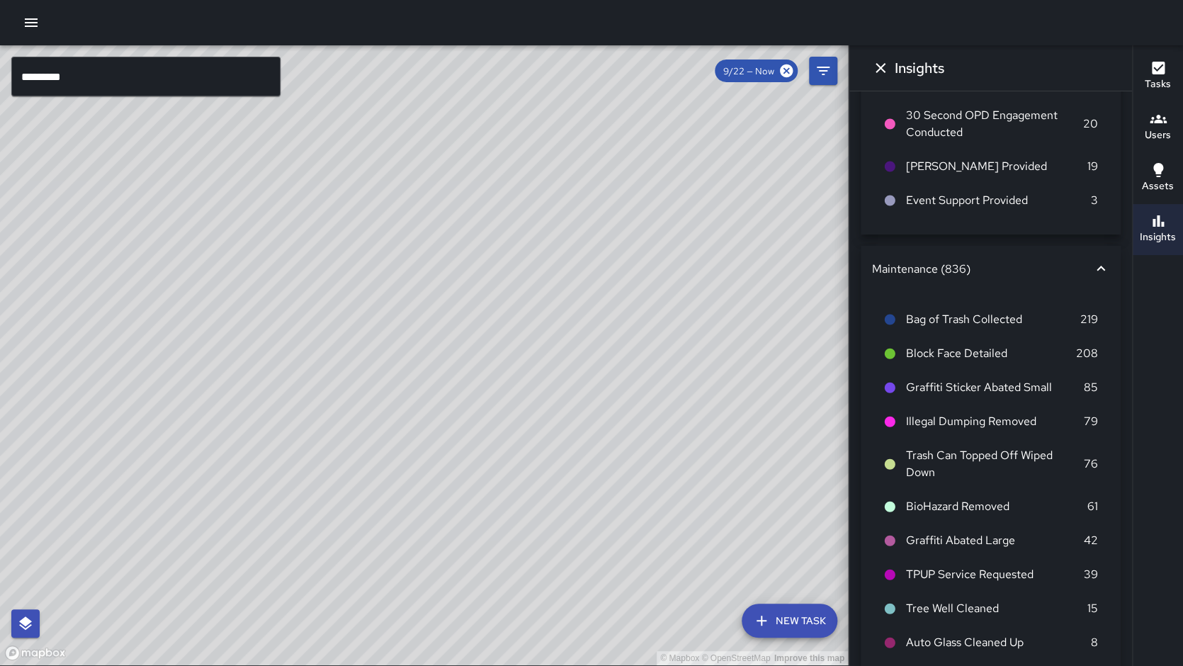
click at [707, 170] on div "© Mapbox © OpenStreetMap Improve this map" at bounding box center [424, 355] width 848 height 620
drag, startPoint x: 625, startPoint y: 257, endPoint x: 646, endPoint y: 217, distance: 45.6
click at [645, 217] on div "© Mapbox © OpenStreetMap Improve this map" at bounding box center [424, 355] width 848 height 620
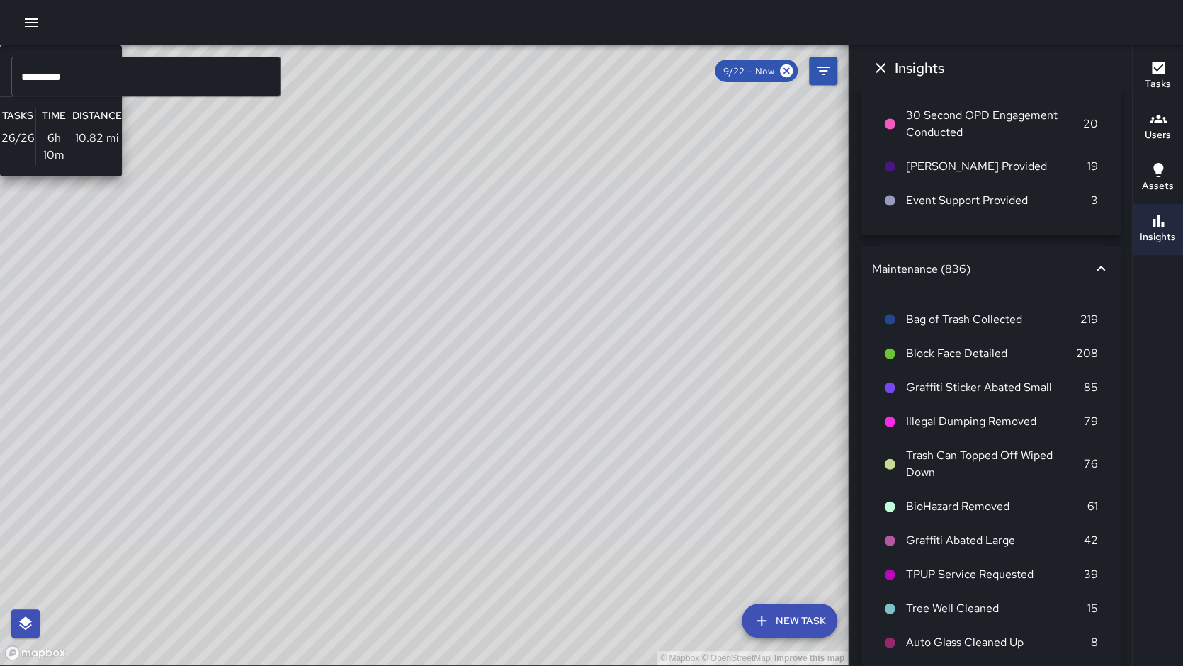
click at [346, 406] on div "© Mapbox © OpenStreetMap Improve this map S1 Sierra 13 Supervisor Tasks 26 / 26…" at bounding box center [424, 355] width 848 height 620
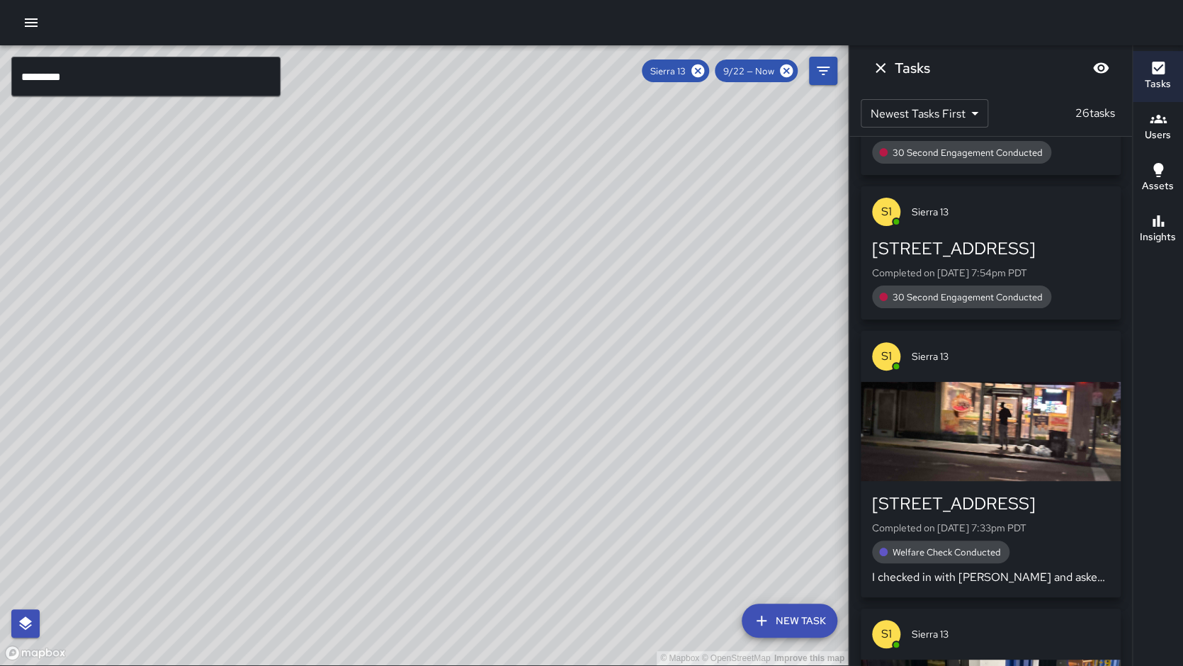
drag, startPoint x: 422, startPoint y: 386, endPoint x: 382, endPoint y: 335, distance: 64.6
click at [382, 335] on div "© Mapbox © OpenStreetMap Improve this map" at bounding box center [424, 355] width 848 height 620
click at [1133, 237] on button "Insights" at bounding box center [1157, 229] width 50 height 51
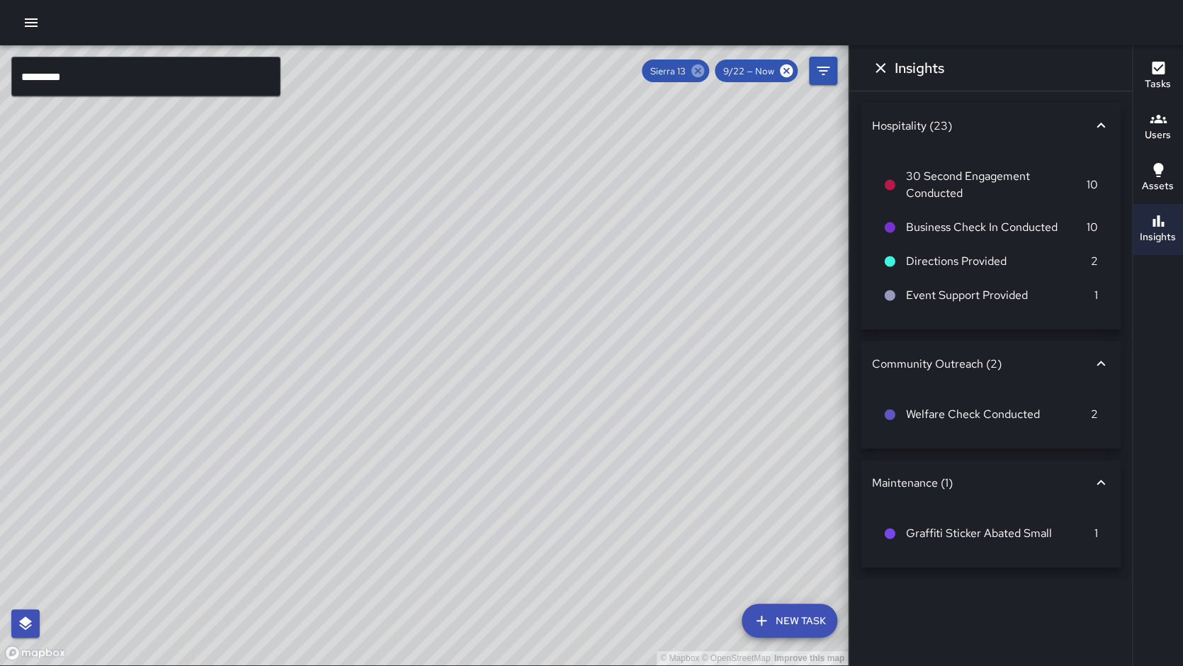
click at [702, 74] on icon at bounding box center [697, 70] width 13 height 13
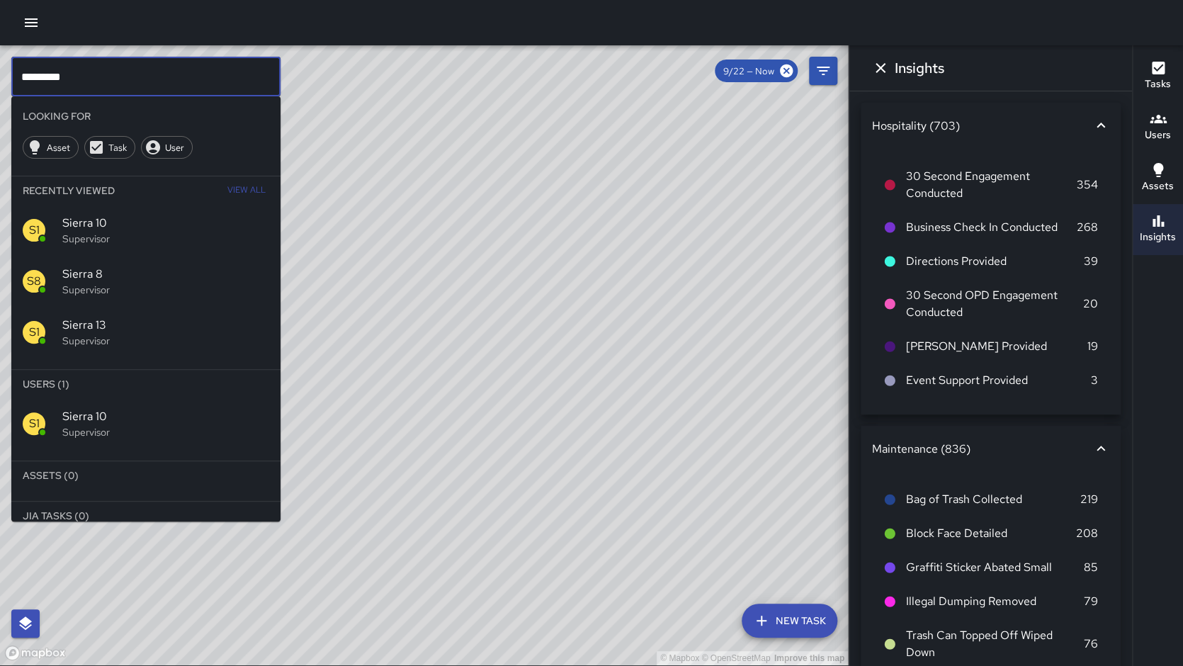
click at [212, 86] on input "*********" at bounding box center [145, 77] width 269 height 40
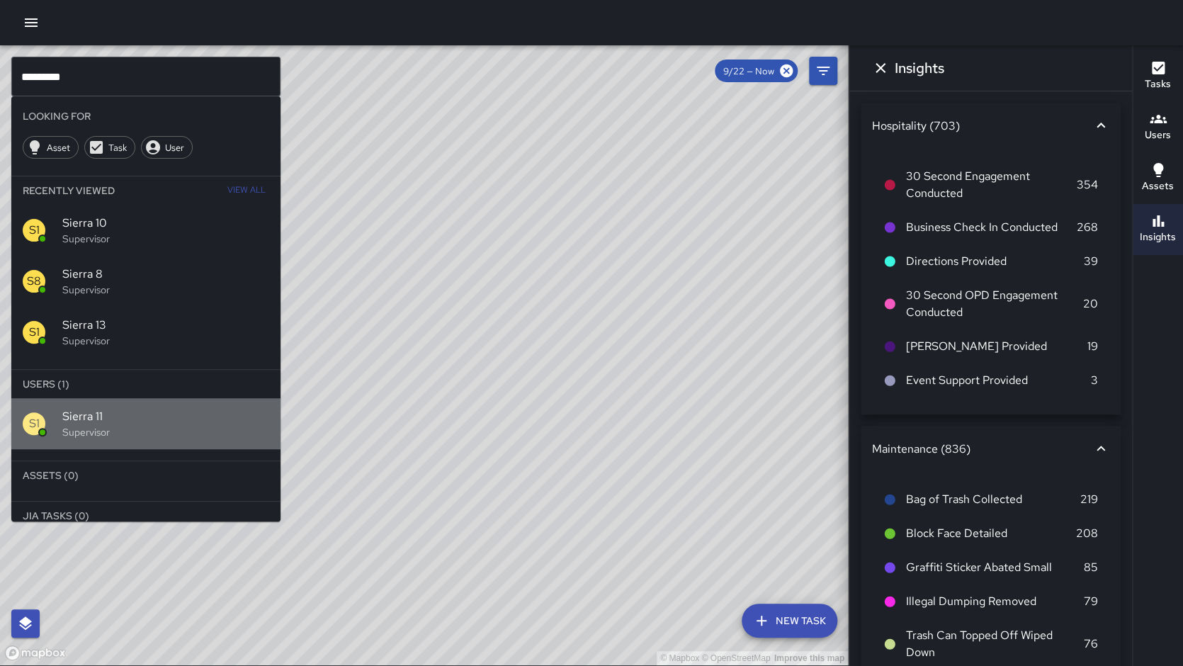
click at [152, 408] on span "Sierra 11" at bounding box center [165, 416] width 207 height 17
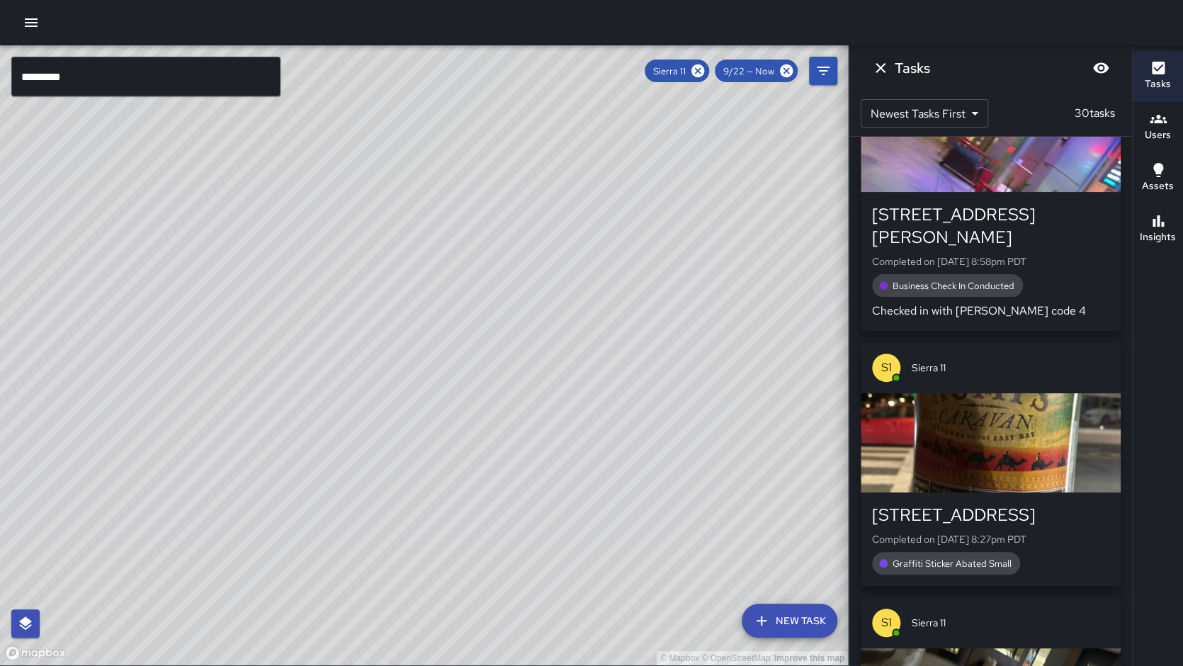
drag, startPoint x: 387, startPoint y: 324, endPoint x: 382, endPoint y: 401, distance: 76.6
click at [264, 483] on div "© Mapbox © OpenStreetMap Improve this map" at bounding box center [424, 355] width 848 height 620
drag, startPoint x: 495, startPoint y: 389, endPoint x: 323, endPoint y: 387, distance: 172.1
click at [323, 387] on div "© Mapbox © OpenStreetMap Improve this map" at bounding box center [424, 355] width 848 height 620
drag, startPoint x: 475, startPoint y: 357, endPoint x: 330, endPoint y: 406, distance: 153.4
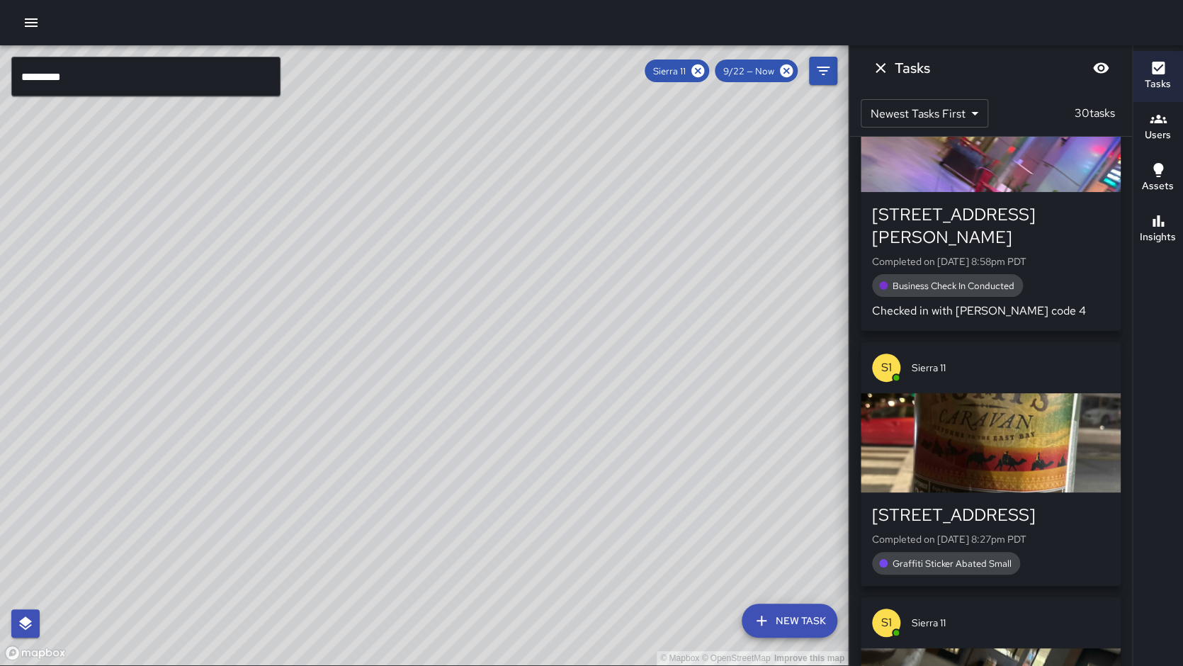
click at [330, 406] on div "© Mapbox © OpenStreetMap Improve this map" at bounding box center [424, 355] width 848 height 620
drag, startPoint x: 341, startPoint y: 321, endPoint x: 338, endPoint y: 332, distance: 11.9
click at [339, 319] on div "© Mapbox © OpenStreetMap Improve this map" at bounding box center [424, 355] width 848 height 620
drag, startPoint x: 375, startPoint y: 364, endPoint x: 246, endPoint y: 358, distance: 129.0
click at [246, 358] on div "© Mapbox © OpenStreetMap Improve this map" at bounding box center [424, 355] width 848 height 620
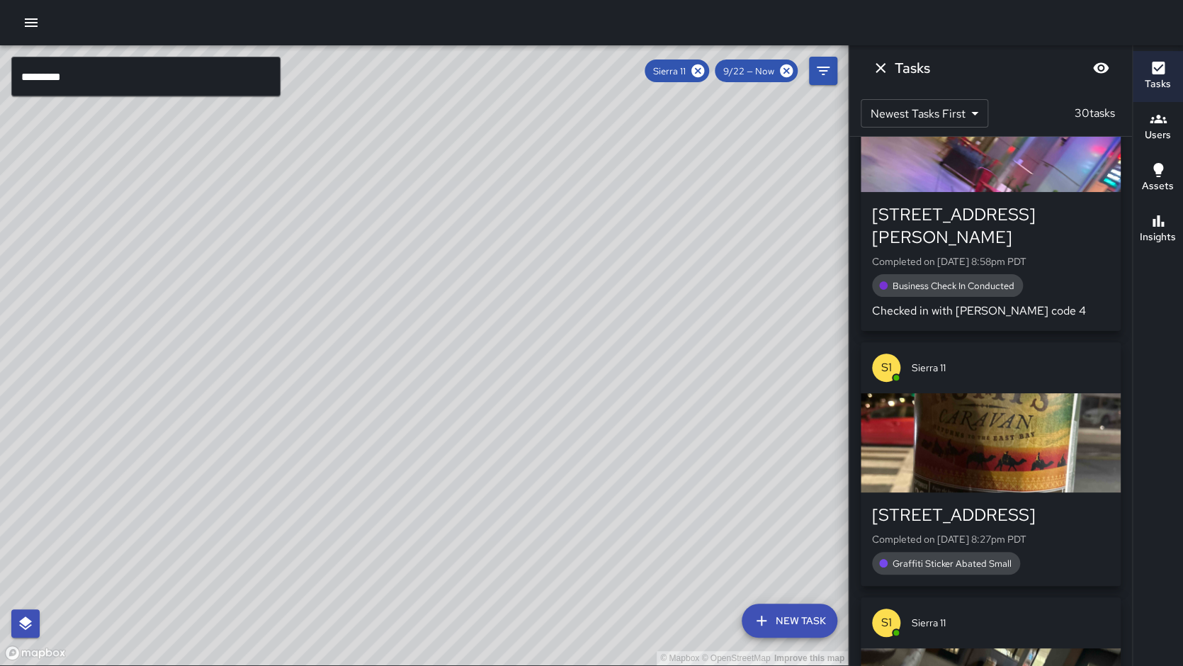
drag, startPoint x: 353, startPoint y: 363, endPoint x: 360, endPoint y: 372, distance: 11.1
click at [352, 368] on div "© Mapbox © OpenStreetMap Improve this map" at bounding box center [424, 355] width 848 height 620
click at [99, 79] on input "*********" at bounding box center [145, 77] width 269 height 40
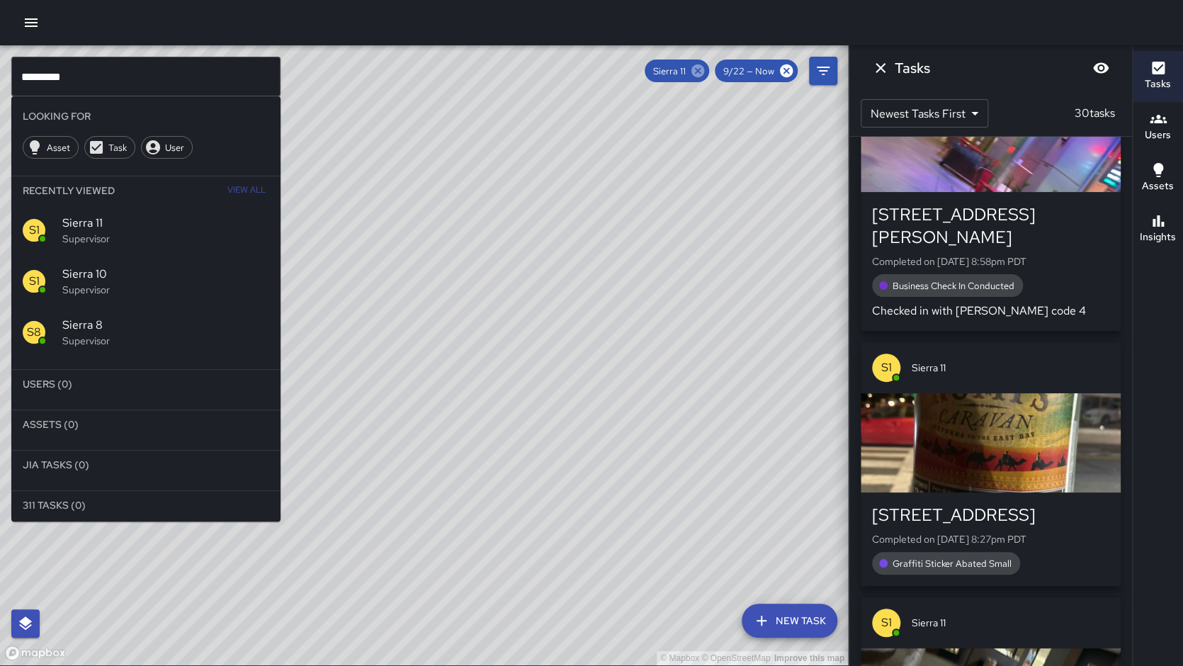
click at [704, 71] on icon at bounding box center [697, 70] width 13 height 13
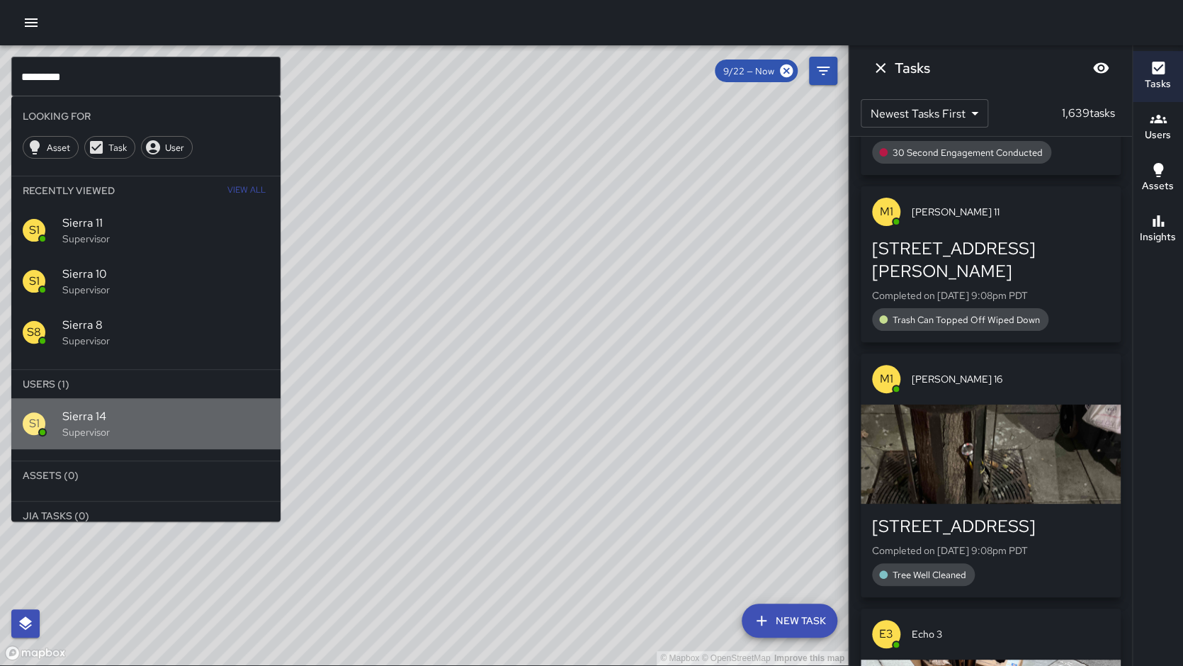
click at [179, 413] on span "Sierra 14" at bounding box center [165, 416] width 207 height 17
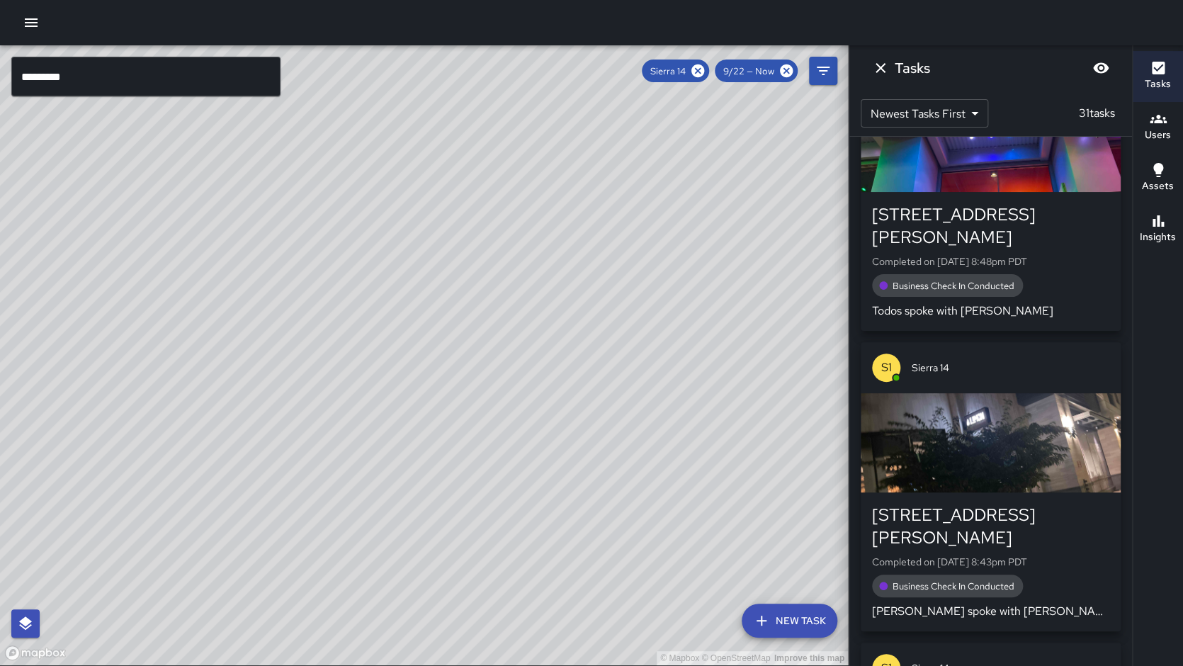
drag, startPoint x: 344, startPoint y: 354, endPoint x: 368, endPoint y: 386, distance: 39.9
click at [368, 386] on div "© Mapbox © OpenStreetMap Improve this map" at bounding box center [424, 355] width 848 height 620
drag, startPoint x: 391, startPoint y: 335, endPoint x: 382, endPoint y: 364, distance: 30.5
click at [382, 364] on div "© Mapbox © OpenStreetMap Improve this map" at bounding box center [424, 355] width 848 height 620
click at [1172, 224] on div "Insights" at bounding box center [1157, 228] width 36 height 33
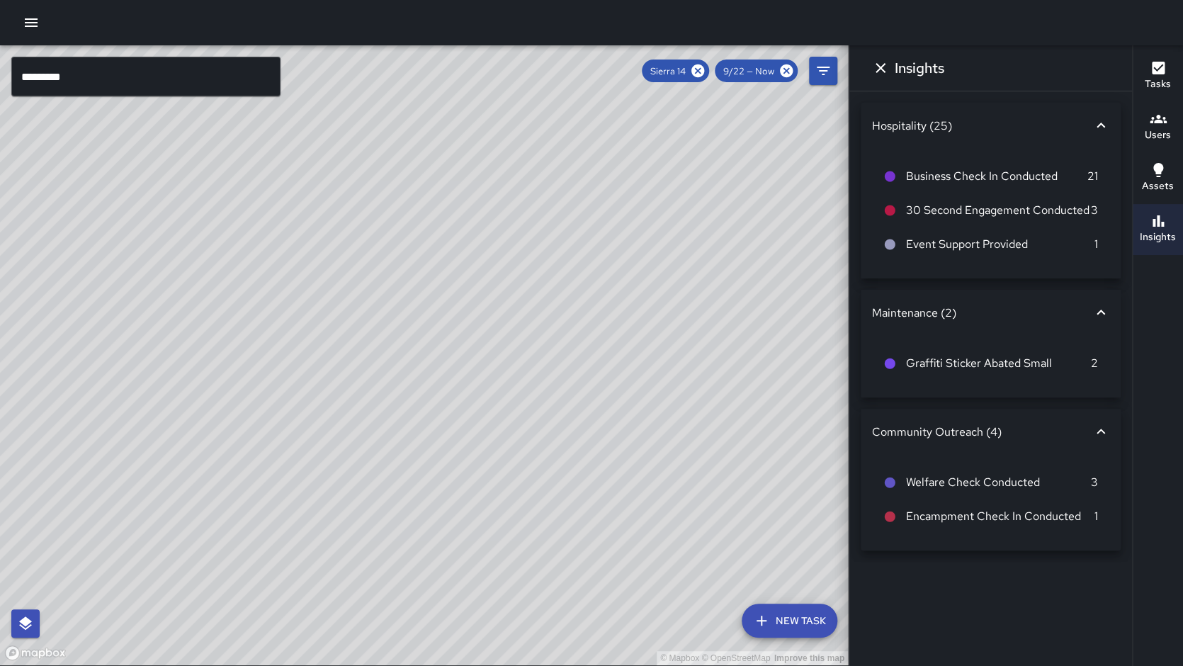
drag, startPoint x: 547, startPoint y: 324, endPoint x: 550, endPoint y: 346, distance: 22.1
click at [550, 346] on div "© Mapbox © OpenStreetMap Improve this map" at bounding box center [424, 355] width 848 height 620
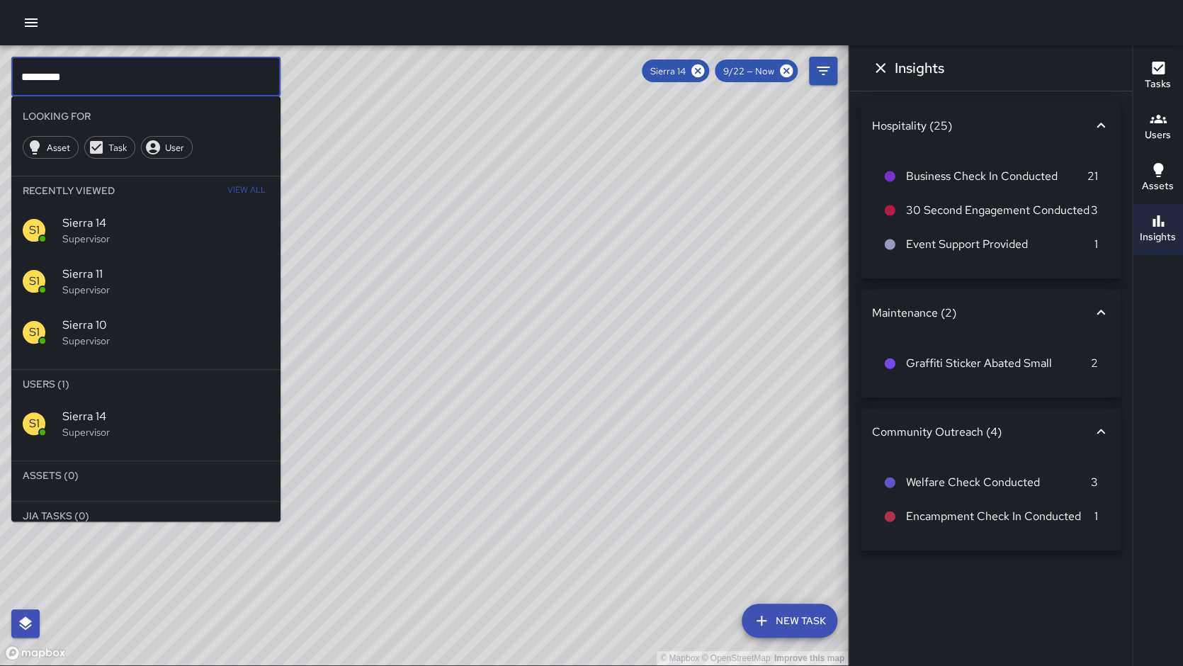
click at [97, 62] on input "*********" at bounding box center [145, 77] width 269 height 40
click at [93, 76] on input "*********" at bounding box center [145, 77] width 269 height 40
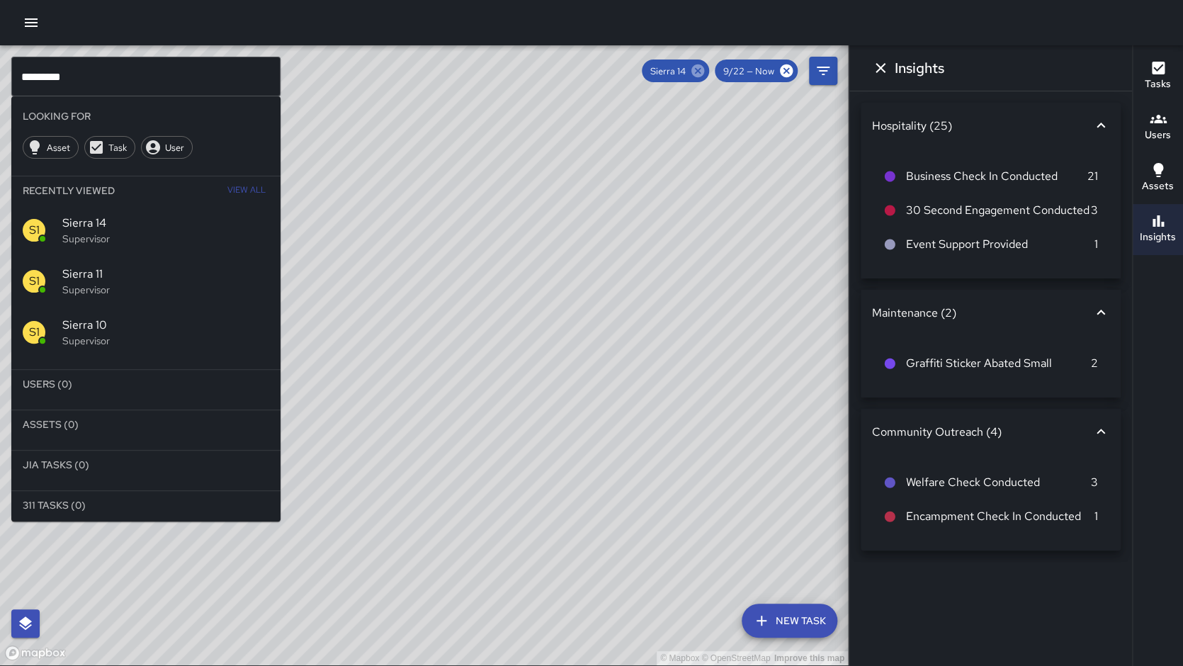
click at [694, 72] on icon at bounding box center [698, 71] width 16 height 16
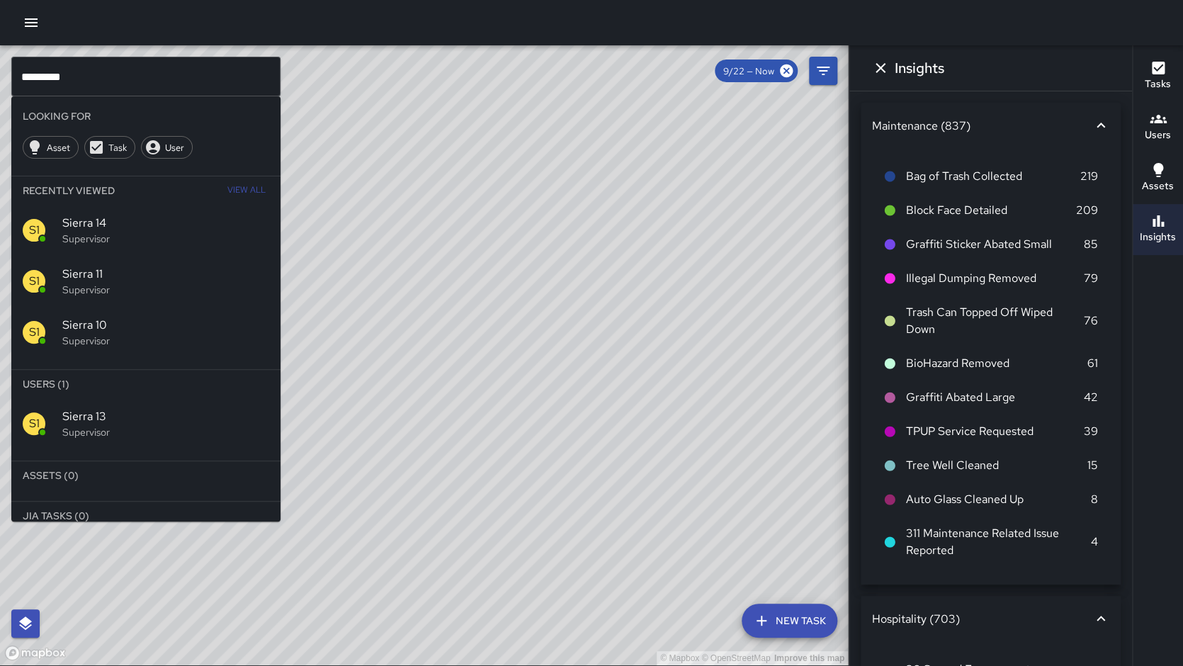
click at [197, 81] on input "*********" at bounding box center [145, 77] width 269 height 40
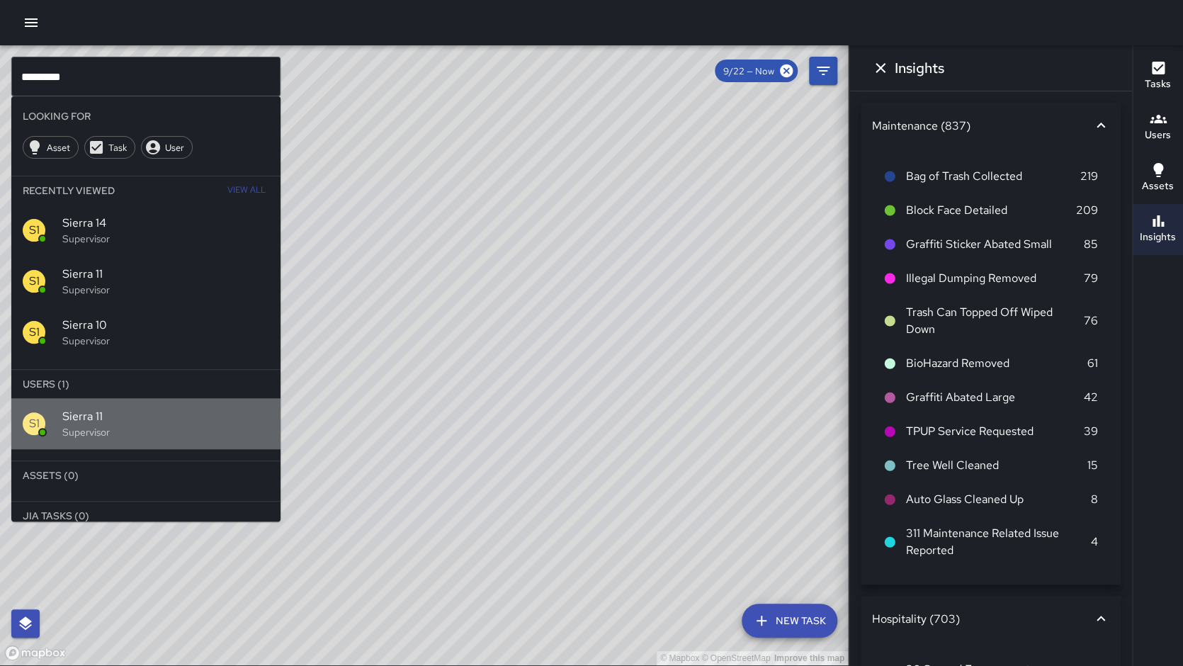
click at [115, 434] on p "Supervisor" at bounding box center [165, 432] width 207 height 14
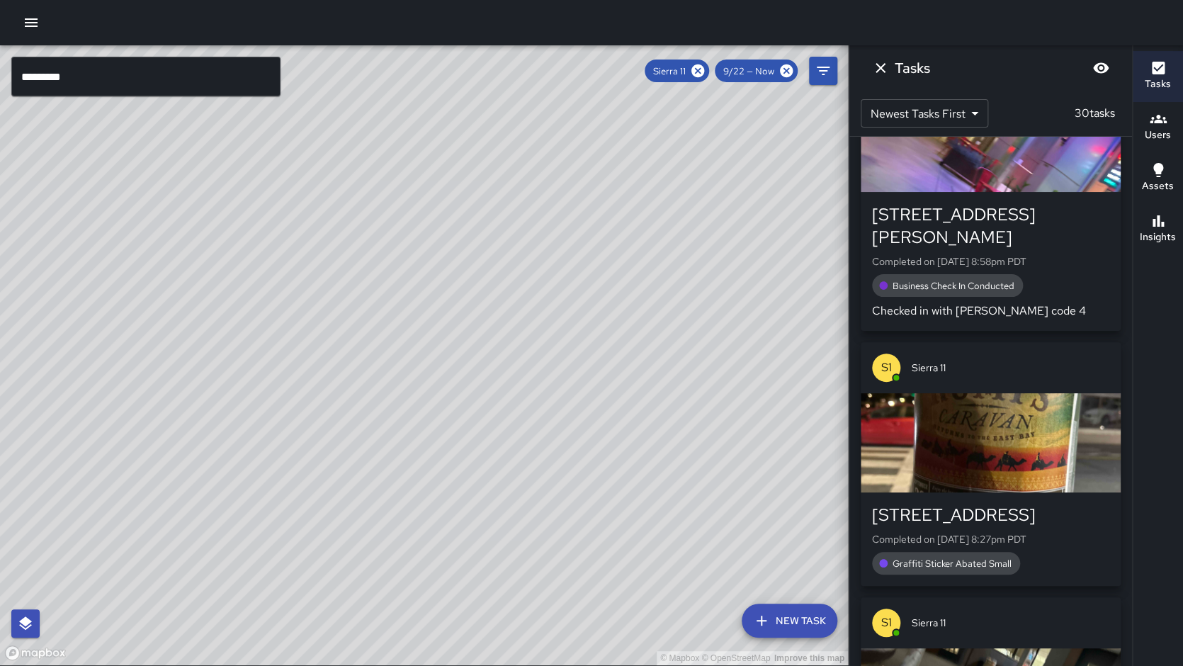
drag, startPoint x: 179, startPoint y: 370, endPoint x: 213, endPoint y: 339, distance: 45.6
click at [214, 339] on div "© Mapbox © OpenStreetMap Improve this map" at bounding box center [424, 355] width 848 height 620
drag, startPoint x: 250, startPoint y: 330, endPoint x: 220, endPoint y: 372, distance: 51.3
click at [220, 372] on div "© Mapbox © OpenStreetMap Improve this map" at bounding box center [424, 355] width 848 height 620
click at [356, 278] on div "© Mapbox © OpenStreetMap Improve this map" at bounding box center [424, 355] width 848 height 620
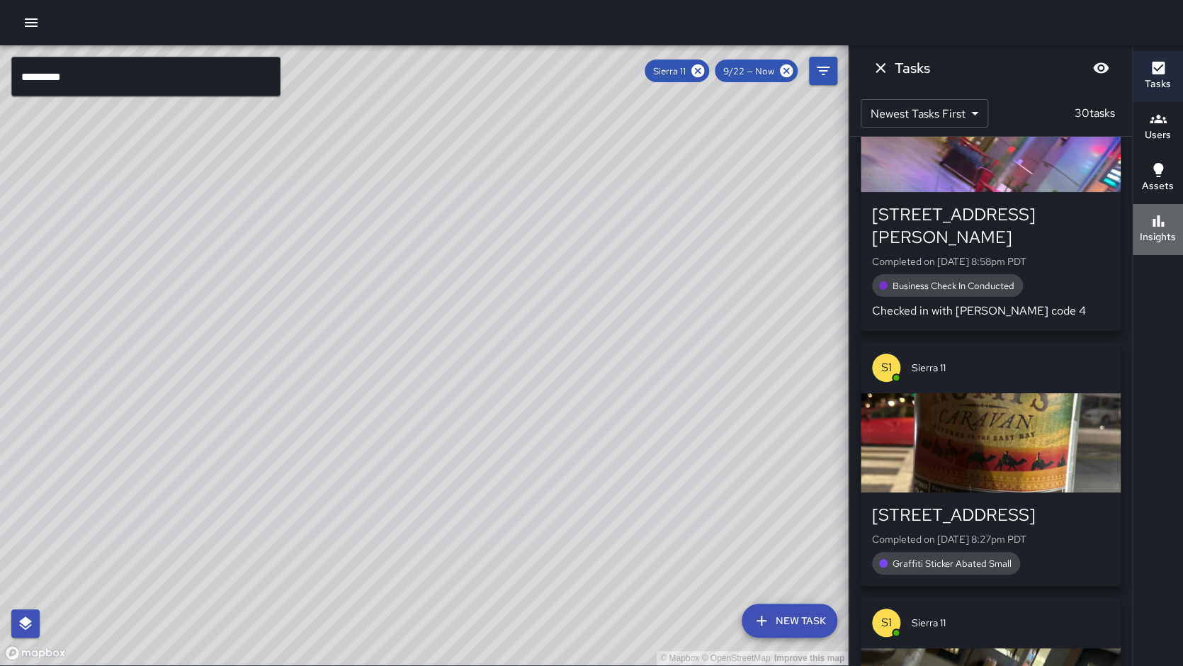
click at [1166, 238] on h6 "Insights" at bounding box center [1157, 237] width 36 height 16
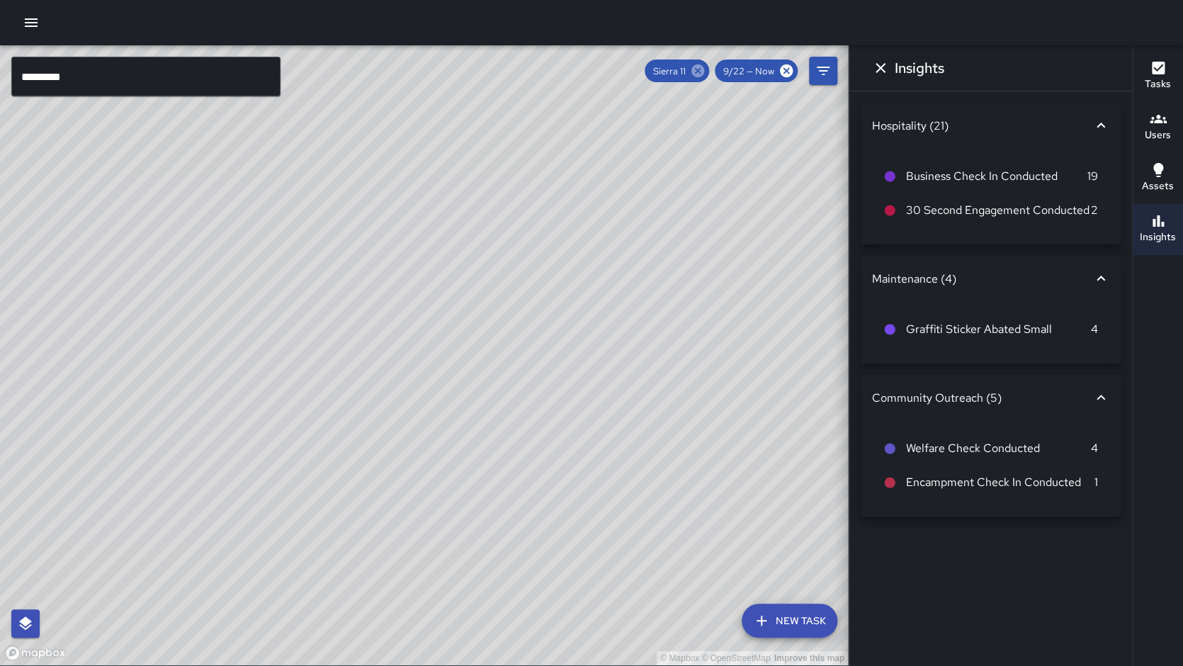
click at [703, 71] on icon at bounding box center [697, 70] width 13 height 13
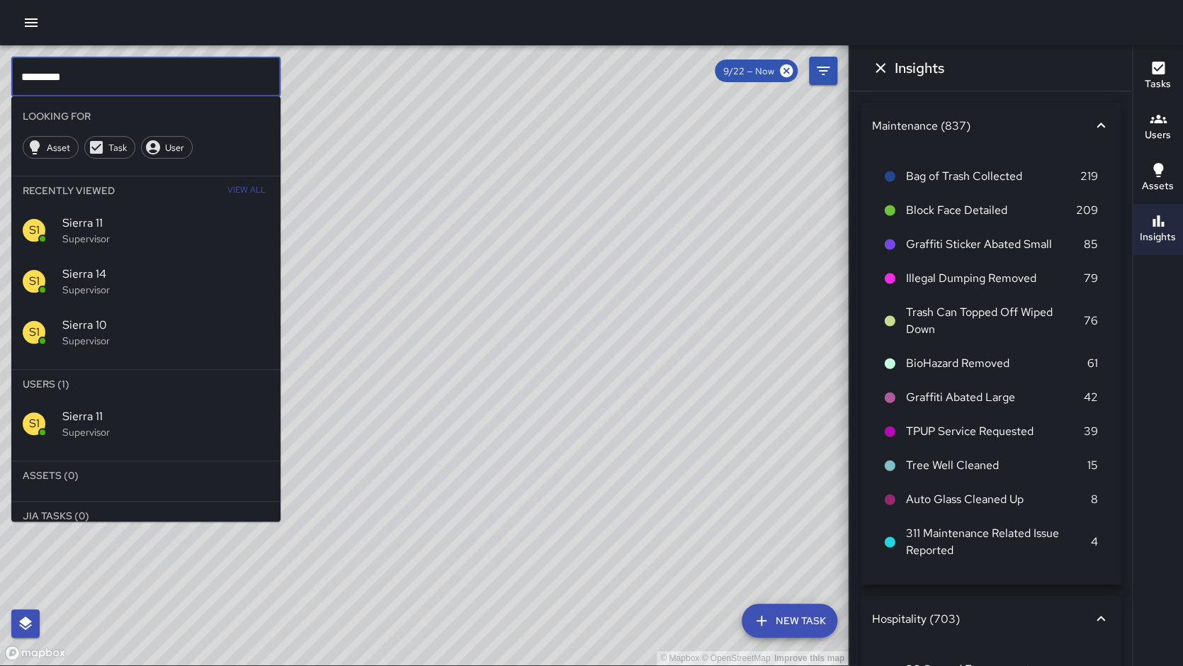
click at [83, 81] on input "*********" at bounding box center [145, 77] width 269 height 40
type input "*********"
click at [137, 336] on p "Supervisor" at bounding box center [165, 341] width 207 height 14
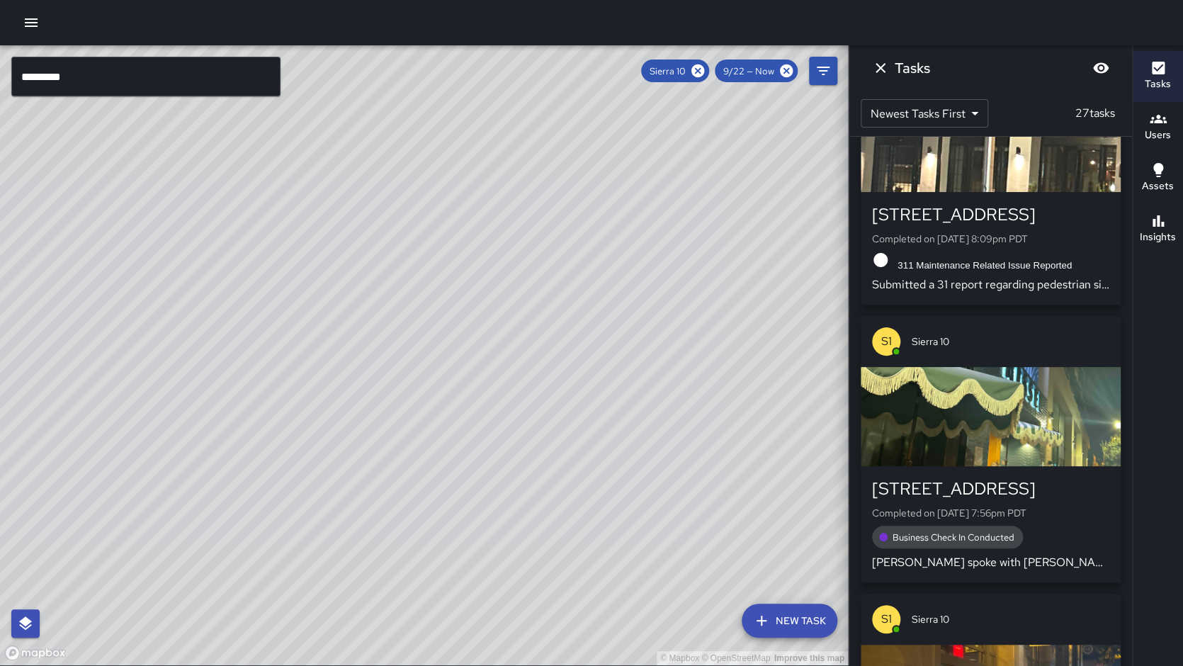
drag, startPoint x: 344, startPoint y: 401, endPoint x: 397, endPoint y: 397, distance: 52.6
click at [364, 368] on div "© Mapbox © OpenStreetMap Improve this map" at bounding box center [424, 355] width 848 height 620
drag, startPoint x: 397, startPoint y: 397, endPoint x: 299, endPoint y: 347, distance: 109.6
click at [414, 354] on div "© Mapbox © OpenStreetMap Improve this map" at bounding box center [424, 355] width 848 height 620
click at [307, 355] on div "© Mapbox © OpenStreetMap Improve this map" at bounding box center [424, 355] width 848 height 620
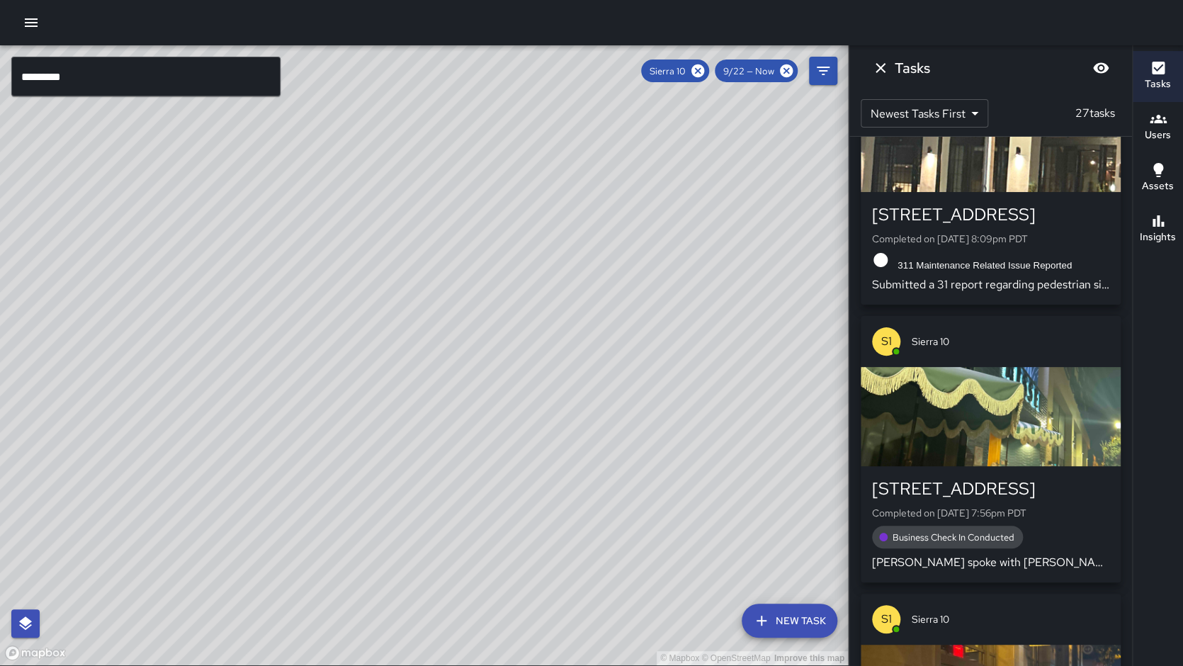
drag, startPoint x: 380, startPoint y: 403, endPoint x: 151, endPoint y: 371, distance: 231.0
click at [151, 371] on div "© Mapbox © OpenStreetMap Improve this map" at bounding box center [424, 355] width 848 height 620
click at [331, 415] on div "© Mapbox © OpenStreetMap Improve this map" at bounding box center [424, 355] width 848 height 620
drag, startPoint x: 477, startPoint y: 459, endPoint x: 448, endPoint y: 375, distance: 89.1
click at [448, 375] on div "© Mapbox © OpenStreetMap Improve this map" at bounding box center [424, 355] width 848 height 620
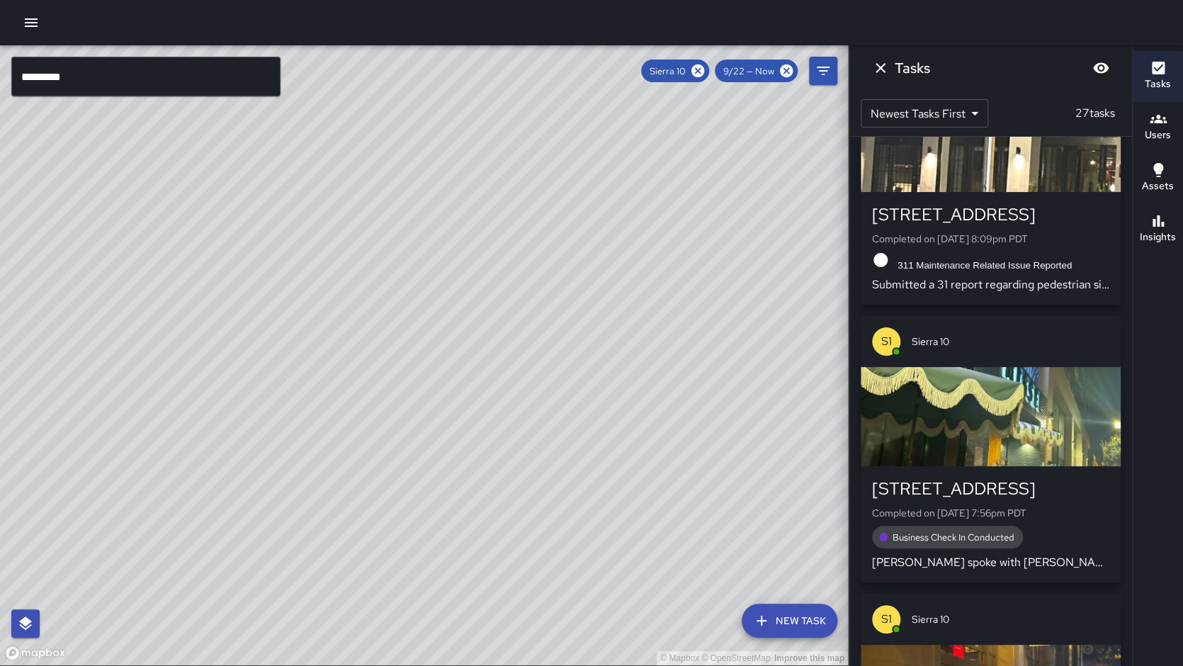
click at [397, 329] on div "© Mapbox © OpenStreetMap Improve this map" at bounding box center [424, 355] width 848 height 620
drag, startPoint x: 328, startPoint y: 375, endPoint x: 378, endPoint y: 368, distance: 50.8
click at [387, 370] on div "© Mapbox © OpenStreetMap Improve this map" at bounding box center [424, 355] width 848 height 620
drag, startPoint x: 370, startPoint y: 369, endPoint x: 379, endPoint y: 368, distance: 9.2
click at [379, 368] on div "© Mapbox © OpenStreetMap Improve this map" at bounding box center [424, 355] width 848 height 620
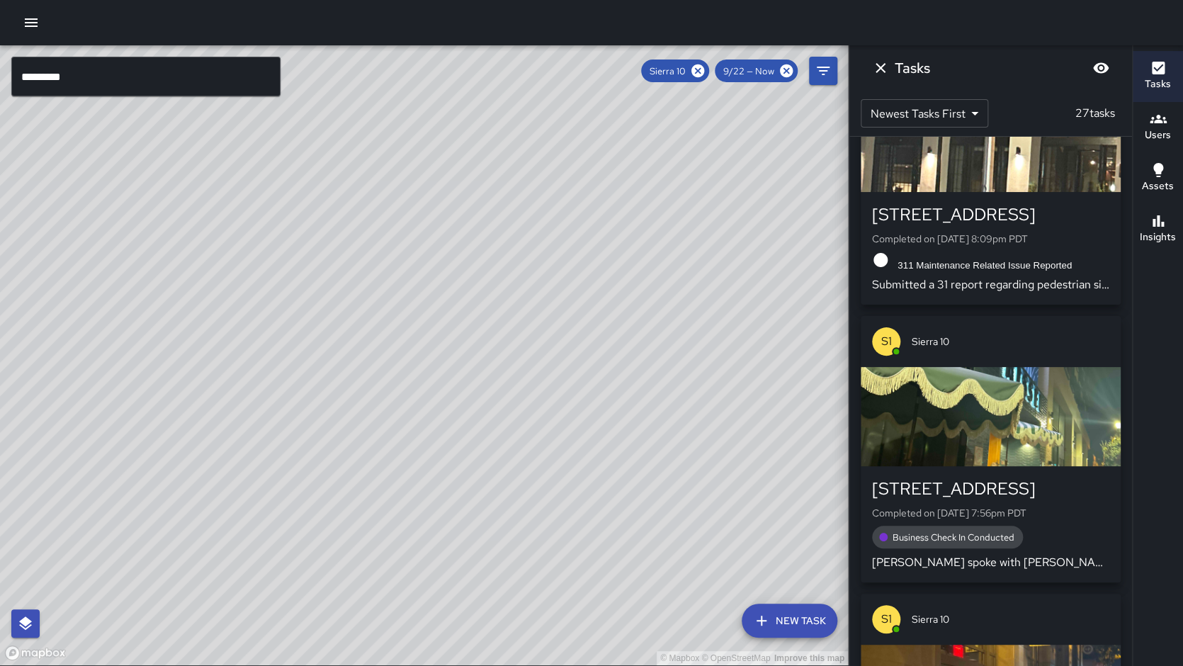
drag, startPoint x: 406, startPoint y: 268, endPoint x: 367, endPoint y: 366, distance: 105.9
click at [367, 366] on div "© Mapbox © OpenStreetMap Improve this map" at bounding box center [424, 355] width 848 height 620
drag, startPoint x: 496, startPoint y: 224, endPoint x: 511, endPoint y: 207, distance: 22.1
click at [511, 207] on div "© Mapbox © OpenStreetMap Improve this map" at bounding box center [424, 355] width 848 height 620
click at [700, 71] on icon at bounding box center [698, 71] width 16 height 16
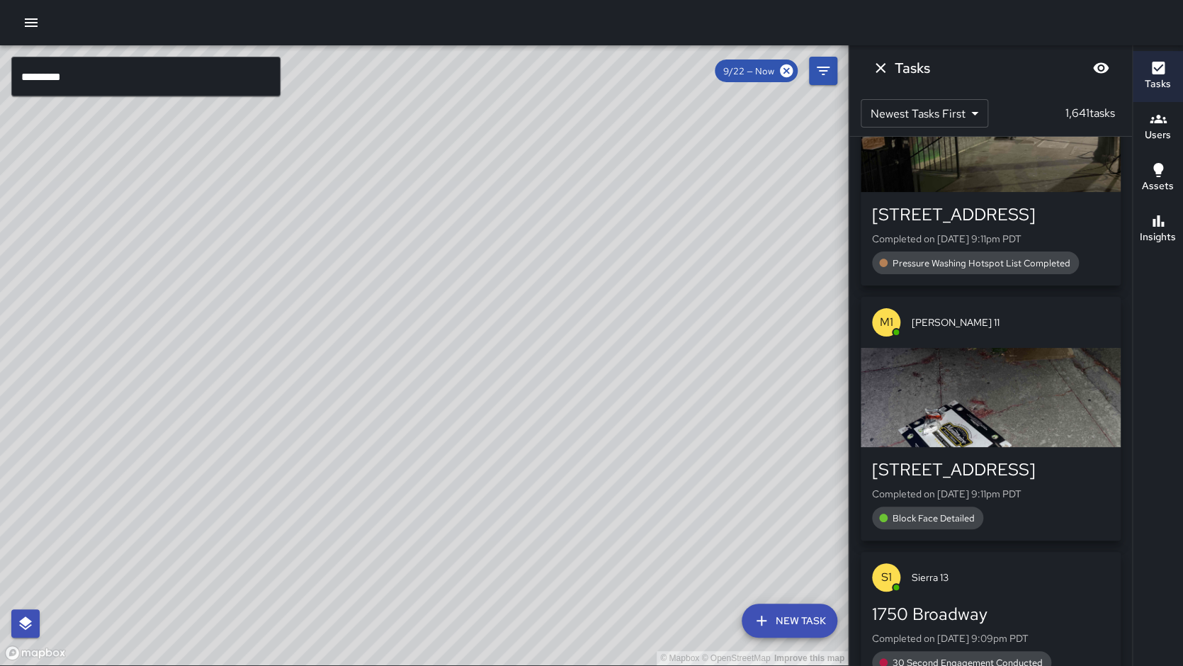
drag, startPoint x: 488, startPoint y: 334, endPoint x: 555, endPoint y: 191, distance: 157.8
click at [555, 191] on div "© Mapbox © OpenStreetMap Improve this map" at bounding box center [424, 355] width 848 height 620
drag, startPoint x: 574, startPoint y: 342, endPoint x: 217, endPoint y: 340, distance: 356.9
click at [217, 340] on div "© Mapbox © OpenStreetMap Improve this map" at bounding box center [424, 355] width 848 height 620
drag, startPoint x: 396, startPoint y: 376, endPoint x: 484, endPoint y: 300, distance: 116.0
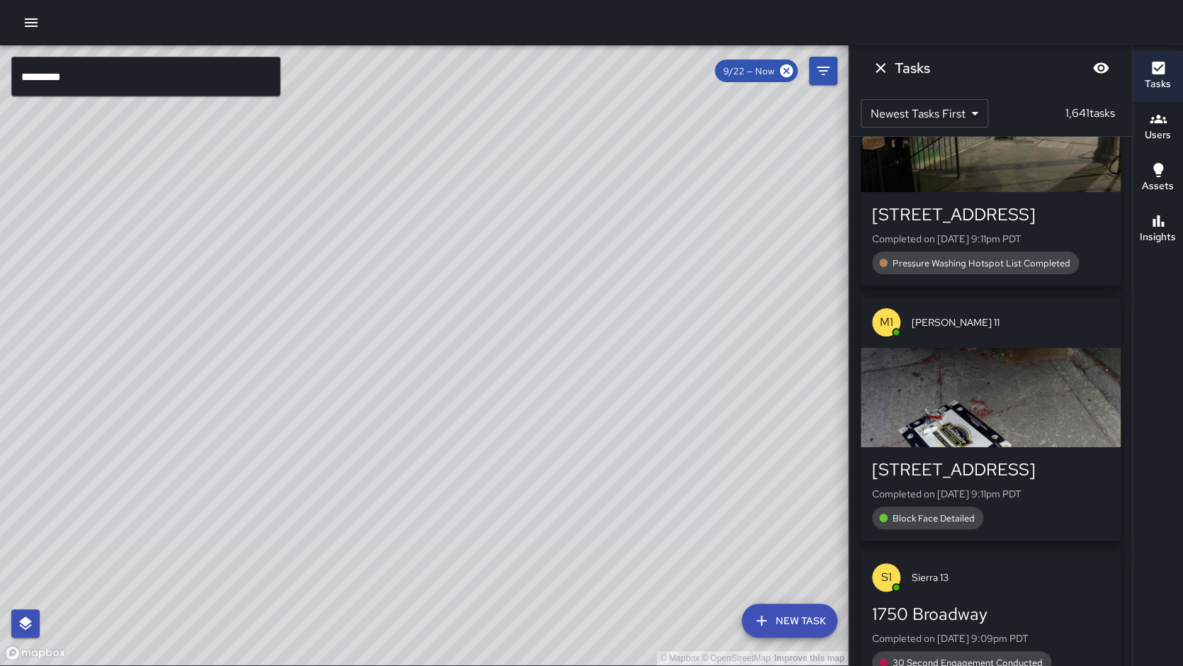
click at [484, 300] on div "© Mapbox © OpenStreetMap Improve this map E6 Echo [STREET_ADDRESS][PERSON_NAME]…" at bounding box center [424, 355] width 848 height 620
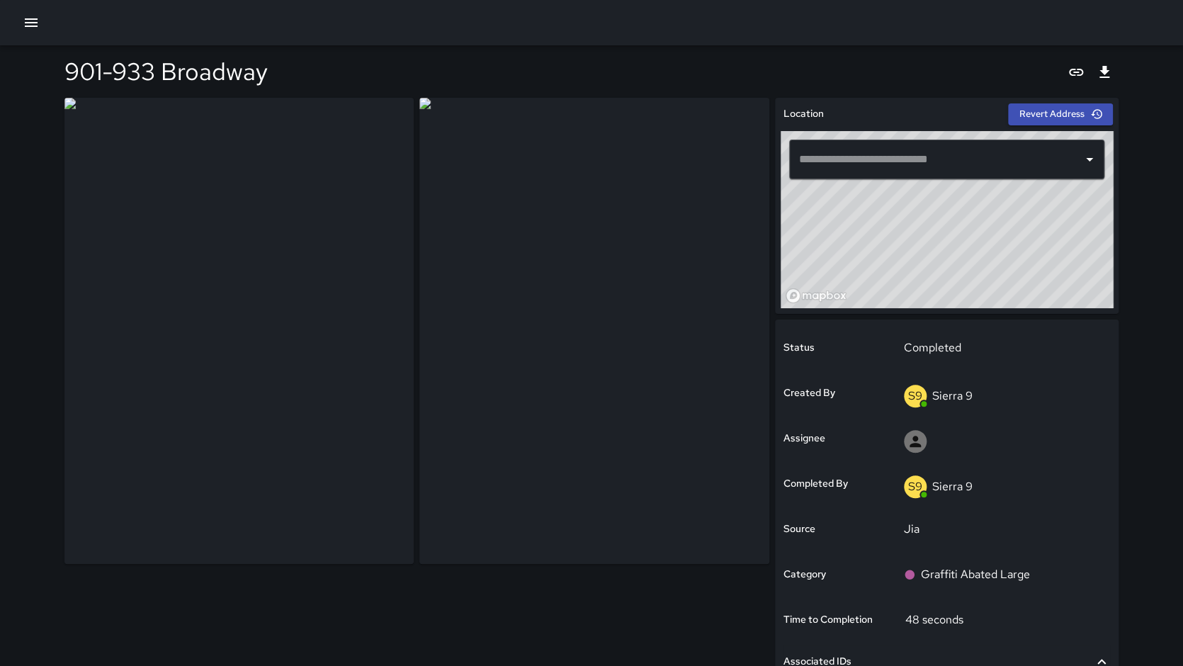
type input "**********"
